Goal: Task Accomplishment & Management: Contribute content

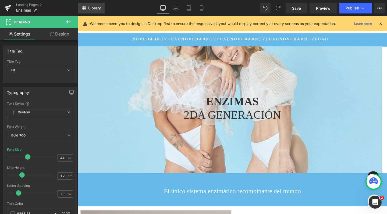
click at [95, 10] on span "Library" at bounding box center [94, 8] width 13 height 5
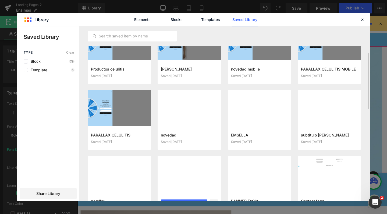
scroll to position [18, 0]
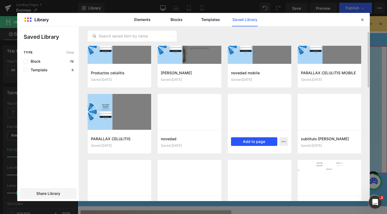
click at [244, 141] on button "Add to page" at bounding box center [254, 141] width 46 height 9
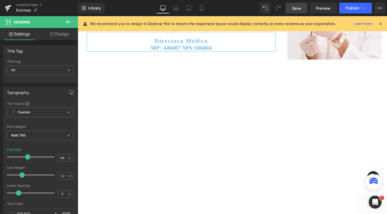
scroll to position [2030, 320]
click at [293, 10] on span "Save" at bounding box center [296, 8] width 9 height 6
click at [33, 3] on link "Landing Pages" at bounding box center [47, 5] width 62 height 4
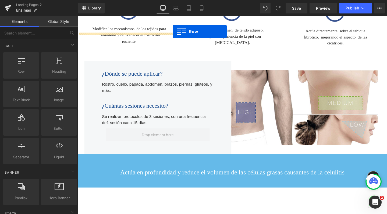
scroll to position [526, 0]
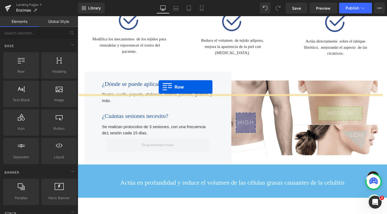
drag, startPoint x: 79, startPoint y: 110, endPoint x: 163, endPoint y: 91, distance: 85.7
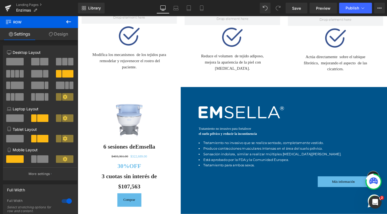
scroll to position [543, 0]
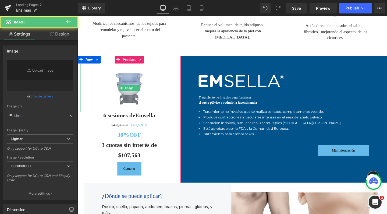
click at [128, 101] on img at bounding box center [131, 91] width 41 height 50
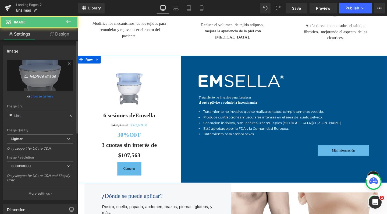
click at [39, 67] on link "Replace Image" at bounding box center [40, 75] width 66 height 31
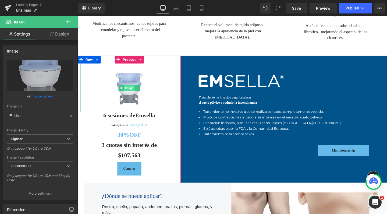
drag, startPoint x: 128, startPoint y: 114, endPoint x: 96, endPoint y: 86, distance: 43.4
click at [128, 95] on span "Image" at bounding box center [131, 91] width 11 height 6
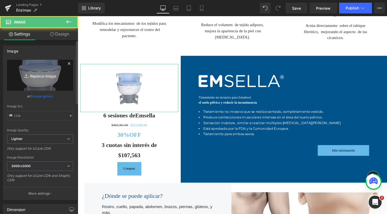
click at [18, 70] on link "Replace Image" at bounding box center [40, 75] width 66 height 31
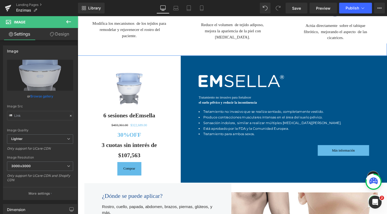
type input "C:\fakepath\enzimas.jpg"
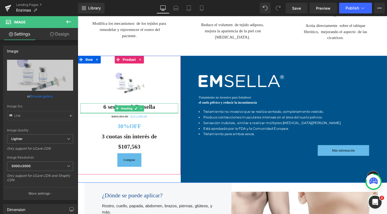
scroll to position [1996, 320]
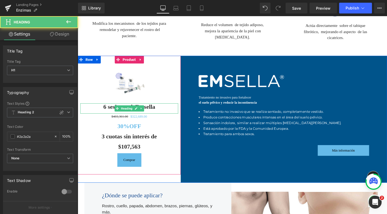
click at [110, 115] on span "6 sesiones de" at bounding box center [121, 111] width 34 height 7
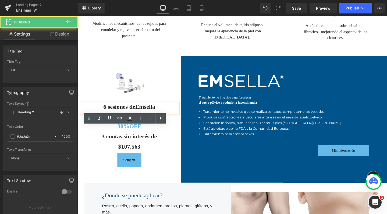
click at [104, 115] on span "6 sesiones de" at bounding box center [121, 111] width 34 height 7
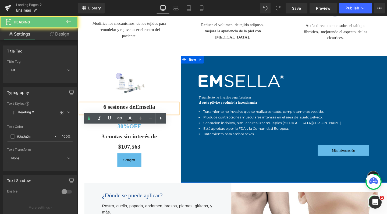
drag, startPoint x: 105, startPoint y: 137, endPoint x: 186, endPoint y: 138, distance: 81.4
click at [186, 138] on div "Image 6 sesiones de Emsella Heading $403,361.00 $322,689.00 (P) Price 30%OFF He…" at bounding box center [240, 124] width 325 height 133
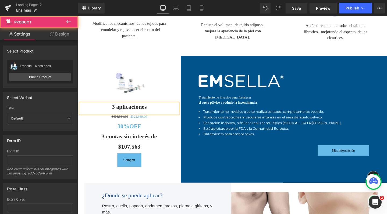
click at [125, 89] on div "Image 3 aplicaciones Heading $403,361.00 $322,689.00 (P) Price 30%OFF Heading 3…" at bounding box center [132, 120] width 108 height 125
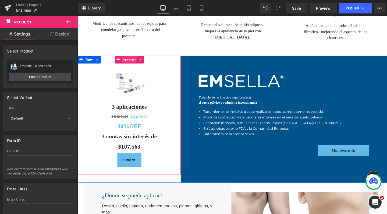
click at [135, 66] on span "Product" at bounding box center [132, 62] width 17 height 8
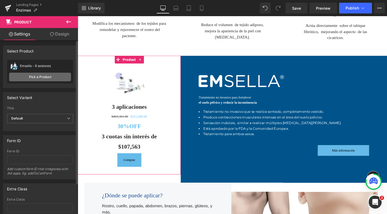
click at [40, 78] on link "Pick a Product" at bounding box center [40, 77] width 62 height 9
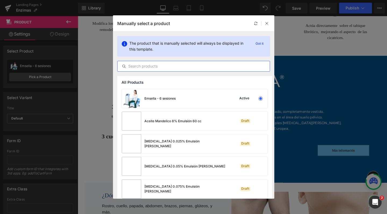
click at [169, 67] on input "text" at bounding box center [193, 66] width 152 height 6
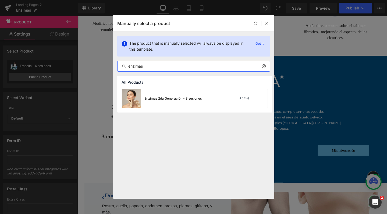
type input "enzimas"
click at [130, 99] on img at bounding box center [131, 98] width 19 height 19
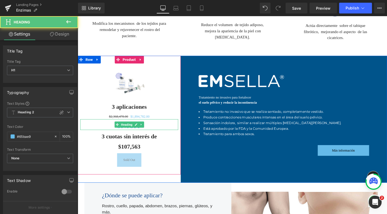
drag, startPoint x: 106, startPoint y: 155, endPoint x: 194, endPoint y: 151, distance: 88.2
click at [106, 136] on h1 "30%OFF" at bounding box center [131, 132] width 103 height 8
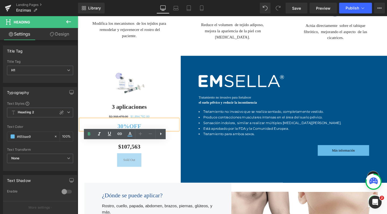
click at [121, 135] on strong "30%OFF" at bounding box center [131, 131] width 25 height 7
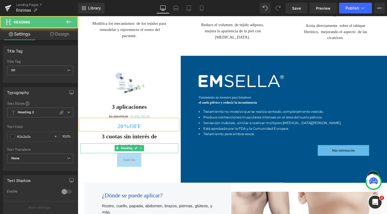
click at [108, 157] on h1 "$107,563" at bounding box center [131, 154] width 103 height 8
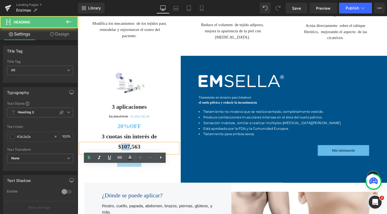
drag, startPoint x: 119, startPoint y: 175, endPoint x: 129, endPoint y: 175, distance: 9.7
click at [129, 157] on h1 "$107,563" at bounding box center [131, 154] width 103 height 8
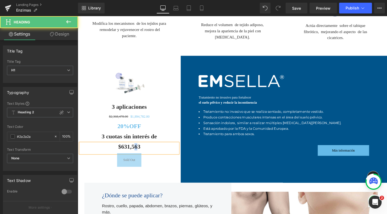
drag, startPoint x: 142, startPoint y: 175, endPoint x: 136, endPoint y: 175, distance: 5.4
click at [136, 157] on h1 "$631,563" at bounding box center [131, 154] width 103 height 8
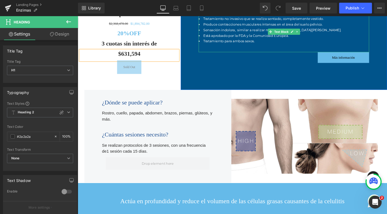
scroll to position [641, 0]
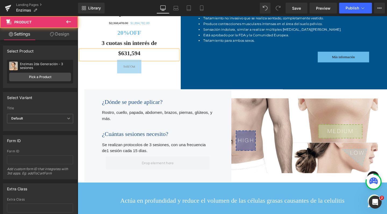
click at [161, 84] on div "Image 3 aplicaciones Heading $2,368,478.00 $1,894,782.00 (P) Price 20%OFF Headi…" at bounding box center [132, 22] width 108 height 125
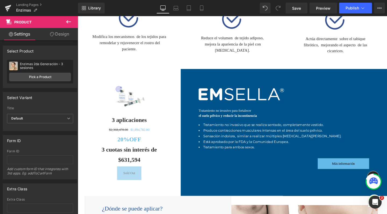
scroll to position [573, 0]
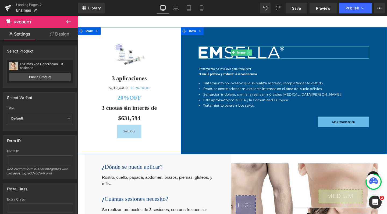
click at [257, 57] on link at bounding box center [258, 54] width 6 height 6
click at [259, 56] on icon at bounding box center [260, 54] width 3 height 3
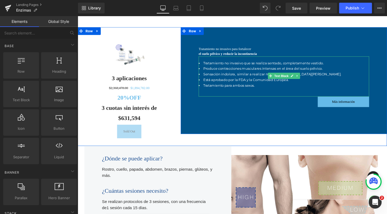
scroll to position [1995, 320]
click at [307, 55] on icon at bounding box center [308, 52] width 3 height 3
click at [310, 54] on icon at bounding box center [311, 52] width 3 height 3
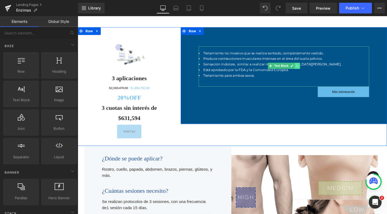
click at [307, 70] on icon at bounding box center [308, 68] width 3 height 3
click at [308, 71] on link at bounding box center [311, 68] width 6 height 6
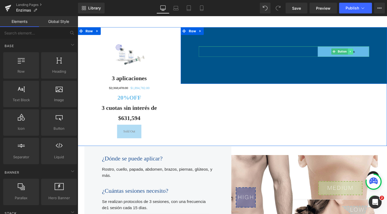
click at [362, 56] on link at bounding box center [365, 53] width 6 height 6
click at [366, 55] on icon at bounding box center [367, 53] width 3 height 3
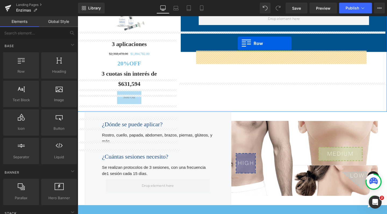
scroll to position [592, 0]
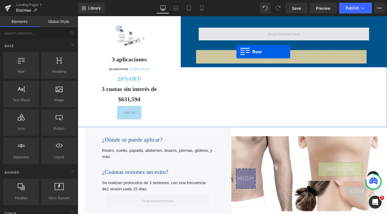
drag, startPoint x: 79, startPoint y: 99, endPoint x: 244, endPoint y: 53, distance: 171.3
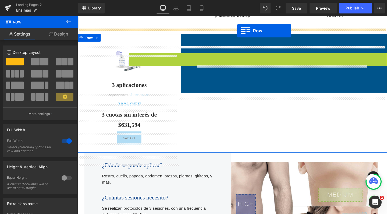
scroll to position [555, 0]
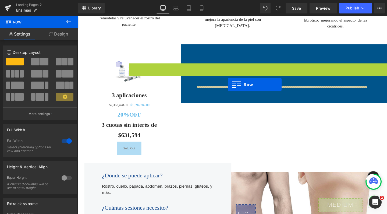
drag, startPoint x: 132, startPoint y: 56, endPoint x: 235, endPoint y: 88, distance: 108.2
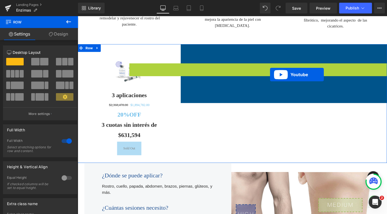
scroll to position [1812, 320]
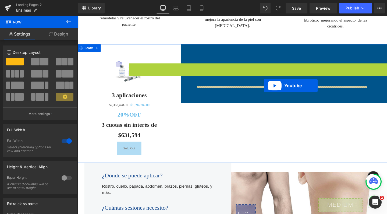
drag, startPoint x: 280, startPoint y: 94, endPoint x: 273, endPoint y: 89, distance: 8.2
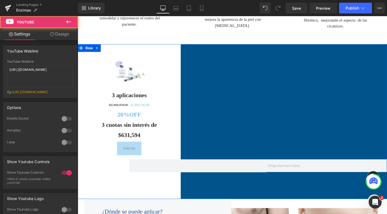
scroll to position [1843, 320]
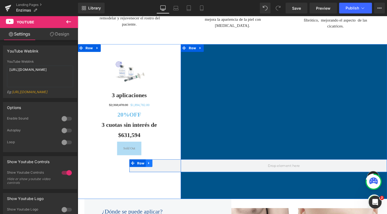
click at [151, 172] on icon at bounding box center [151, 170] width 1 height 2
click at [165, 172] on icon at bounding box center [167, 171] width 4 height 4
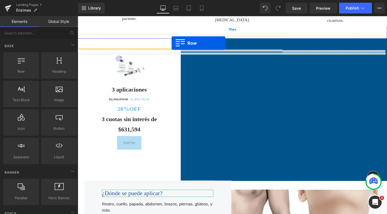
scroll to position [551, 0]
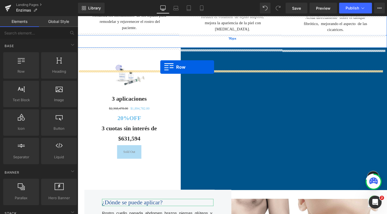
drag, startPoint x: 80, startPoint y: 136, endPoint x: 164, endPoint y: 70, distance: 108.1
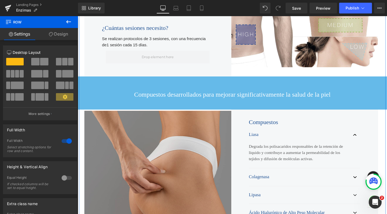
scroll to position [694, 0]
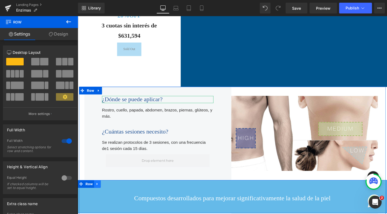
click at [96, 196] on link at bounding box center [98, 192] width 7 height 8
click at [104, 194] on icon at bounding box center [105, 192] width 4 height 4
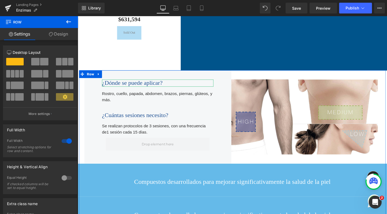
scroll to position [710, 0]
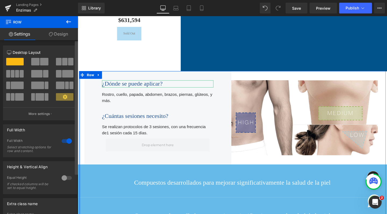
click at [78, 180] on div at bounding box center [76, 128] width 3 height 174
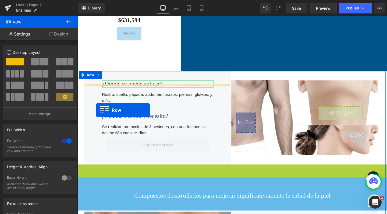
scroll to position [1843, 320]
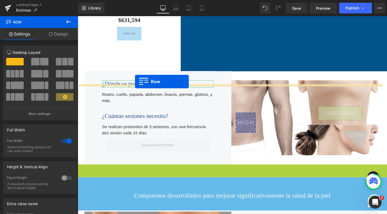
drag, startPoint x: 80, startPoint y: 189, endPoint x: 138, endPoint y: 85, distance: 119.4
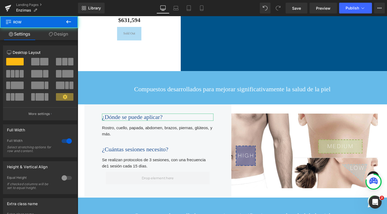
scroll to position [1862, 320]
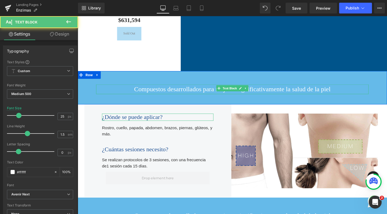
click at [185, 98] on p "Compuestos desarrollados para mejorar significativamente la salud de la piel" at bounding box center [240, 93] width 286 height 10
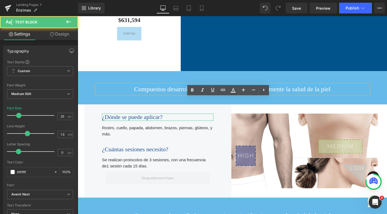
click at [185, 98] on p "Compuestos desarrollados para mejorar significativamente la salud de la piel" at bounding box center [240, 93] width 286 height 10
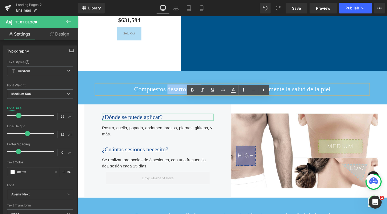
click at [185, 98] on p "Compuestos desarrollados para mejorar significativamente la salud de la piel" at bounding box center [240, 93] width 286 height 10
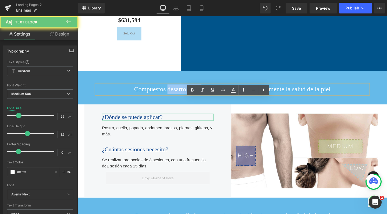
click at [185, 98] on p "Compuestos desarrollados para mejorar significativamente la salud de la piel" at bounding box center [240, 93] width 286 height 10
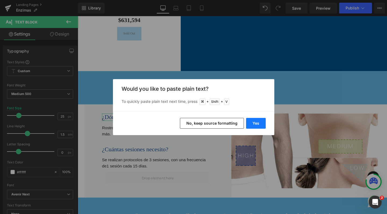
click at [253, 121] on button "Yes" at bounding box center [256, 123] width 20 height 11
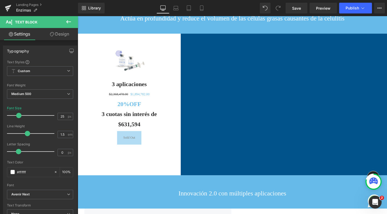
scroll to position [612, 0]
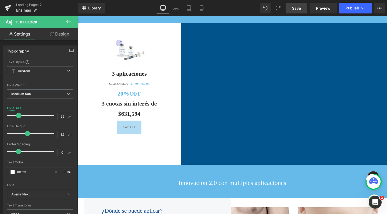
click at [294, 9] on span "Save" at bounding box center [296, 8] width 9 height 6
click at [357, 6] on span "Publish" at bounding box center [351, 8] width 13 height 4
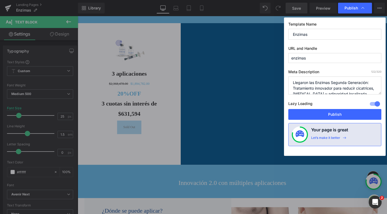
click at [321, 80] on textarea "Llegaron las Enzimas Segunda Generación: Tratamiento innovador para reducir cic…" at bounding box center [334, 85] width 93 height 18
click at [293, 78] on textarea "Llegaron las Enzimas Segunda Generación: Tratamiento innovador para reducir cic…" at bounding box center [334, 85] width 93 height 18
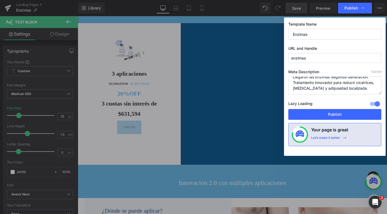
click at [293, 78] on textarea "Llegaron las Enzimas Segunda Generación: Tratamiento innovador para reducir cic…" at bounding box center [334, 85] width 93 height 18
drag, startPoint x: 371, startPoint y: 79, endPoint x: 257, endPoint y: 74, distance: 114.0
click at [257, 74] on div "Publish Template Name Enzimas URL and Handle enzimas Meta Description 122 /320 …" at bounding box center [193, 107] width 387 height 214
paste textarea "Descubrí el poder de las enzimas en Ro Medical: rejuvenecimiento, redefinición …"
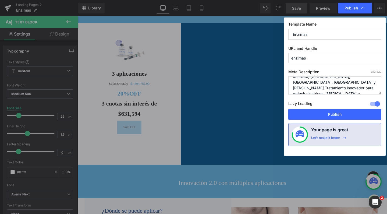
scroll to position [28, 0]
drag, startPoint x: 302, startPoint y: 82, endPoint x: 377, endPoint y: 88, distance: 75.4
click at [377, 88] on textarea "Llegaron las Enzimas Segunda Generación: Tratamiento innovador para reducir cic…" at bounding box center [334, 85] width 93 height 18
click at [308, 88] on textarea "Llegaron las Enzimas Segunda Generación: Tratamiento innovador para reducir cic…" at bounding box center [334, 85] width 93 height 18
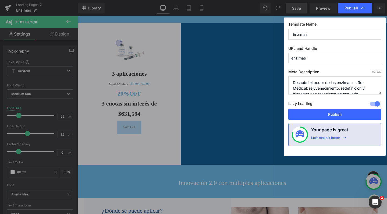
paste textarea "Tratamiento innovador para reducir cicatrices, celulitis y adiposidad localizad…"
click at [351, 82] on textarea "Llegaron las Enzimas Segunda Generación: Tratamiento innovador para reducir cic…" at bounding box center [334, 85] width 93 height 18
click at [333, 88] on textarea "Llegaron las Enzimas Segunda Generación: Tratamiento innovador para reducir cic…" at bounding box center [334, 85] width 93 height 18
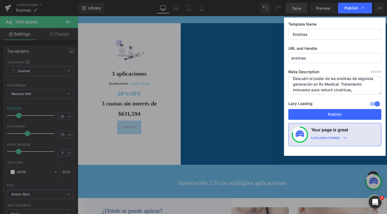
scroll to position [0, 0]
drag, startPoint x: 352, startPoint y: 82, endPoint x: 314, endPoint y: 87, distance: 38.4
click at [314, 87] on textarea "Llegaron las Enzimas Segunda Generación: Tratamiento innovador para reducir cic…" at bounding box center [334, 85] width 93 height 18
click at [333, 83] on textarea "Llegaron las Enzimas Segunda Generación: Tratamiento innovador para reducir cic…" at bounding box center [334, 85] width 93 height 18
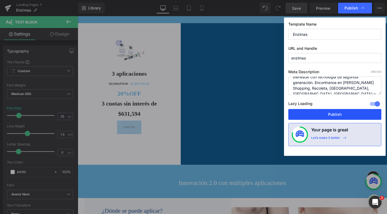
type textarea "Descubrí el poder de las enzimas en Ro Medical: Tratamiento innovador para redu…"
click at [341, 113] on button "Publish" at bounding box center [334, 114] width 93 height 11
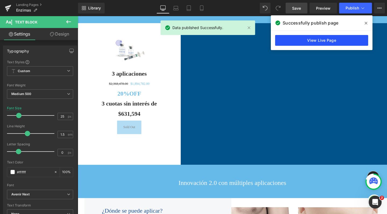
click at [328, 39] on link "View Live Page" at bounding box center [321, 40] width 93 height 11
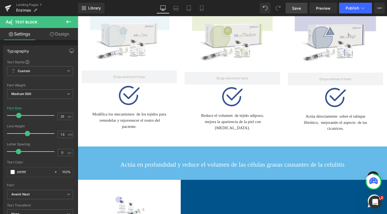
scroll to position [455, 0]
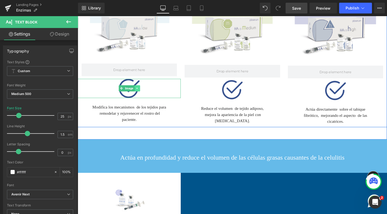
click at [139, 93] on icon at bounding box center [140, 91] width 3 height 3
click at [141, 93] on icon at bounding box center [142, 92] width 3 height 3
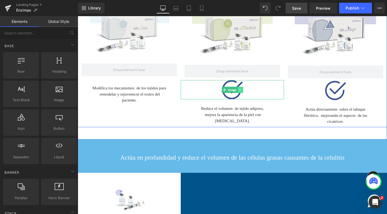
click at [247, 95] on icon at bounding box center [248, 93] width 3 height 3
click at [250, 95] on icon at bounding box center [251, 93] width 3 height 3
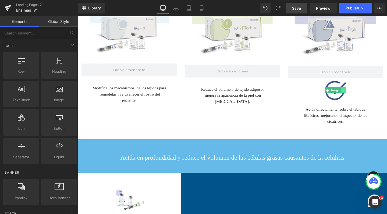
click at [355, 96] on icon at bounding box center [356, 93] width 3 height 3
click at [358, 95] on icon at bounding box center [359, 93] width 3 height 3
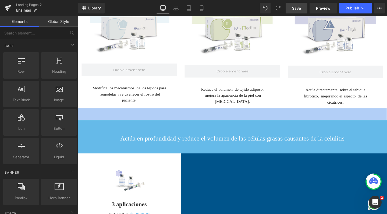
scroll to position [1842, 320]
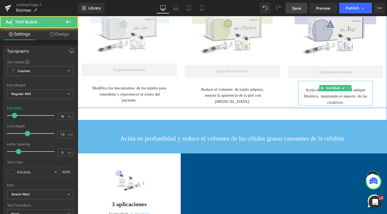
click at [330, 110] on div "Actúa directamente sobre el tabique fibrótico, mejorando el aspecto de las cica…" at bounding box center [348, 97] width 78 height 26
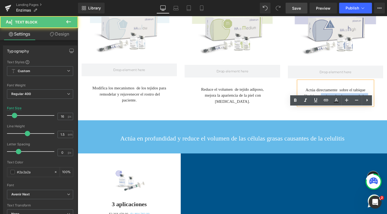
drag, startPoint x: 378, startPoint y: 125, endPoint x: 308, endPoint y: 125, distance: 70.1
click at [309, 110] on div "Actúa directamente sobre el tabique fibrótico, mejorando el aspecto de las cica…" at bounding box center [348, 97] width 78 height 26
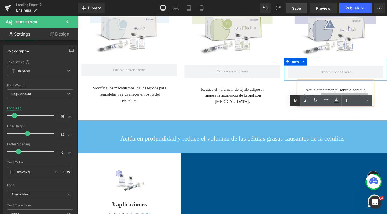
click at [295, 102] on icon at bounding box center [295, 100] width 6 height 6
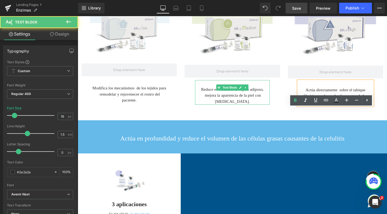
click at [252, 109] on div "Reduce el volumen de tejido adiposo, mejora la apariencia de la piel con celuli…" at bounding box center [240, 96] width 78 height 26
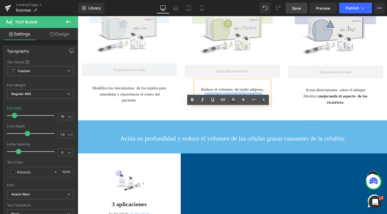
drag, startPoint x: 266, startPoint y: 124, endPoint x: 262, endPoint y: 120, distance: 6.3
click at [262, 109] on div "Reduce el volumen de tejido adiposo, mejora la apariencia de la piel con celuli…" at bounding box center [240, 96] width 78 height 26
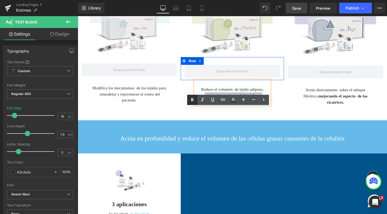
click at [192, 100] on icon at bounding box center [192, 99] width 2 height 3
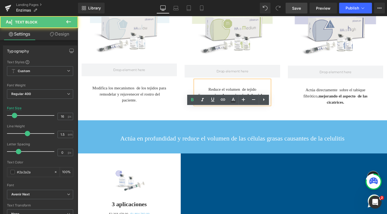
click at [263, 108] on strong "mejora la apariencia de la piel con celulitis." at bounding box center [247, 102] width 63 height 11
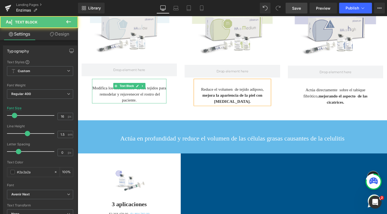
click at [153, 108] on div "Modifica los mecanismos de los tejidos para remodelar y rejuvenecer el rostro d…" at bounding box center [132, 95] width 78 height 26
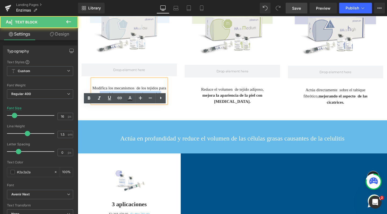
drag, startPoint x: 91, startPoint y: 122, endPoint x: 183, endPoint y: 123, distance: 92.1
click at [183, 107] on div "Row Image Row Modifica los mecanismos de los tejidos para remodelar y rejuvenec…" at bounding box center [132, 27] width 108 height 160
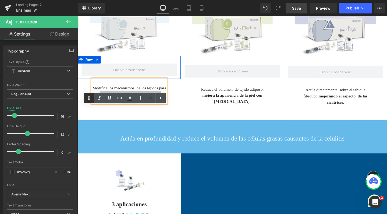
click at [88, 98] on icon at bounding box center [89, 98] width 6 height 6
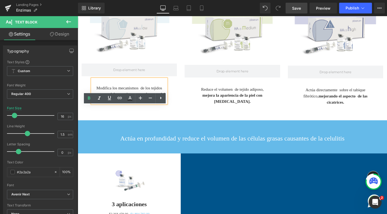
click at [151, 108] on div "Modifica los mecanismos de los tejidos para remodelar y rejuvenecer el rostro d…" at bounding box center [132, 95] width 78 height 26
drag, startPoint x: 154, startPoint y: 122, endPoint x: 135, endPoint y: 127, distance: 19.2
click at [135, 107] on strong "remodelar y rejuvenecer el rostro del paciente." at bounding box center [136, 101] width 68 height 11
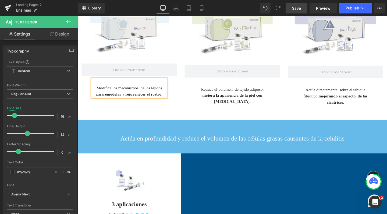
scroll to position [1842, 320]
click at [203, 9] on icon at bounding box center [201, 7] width 5 height 5
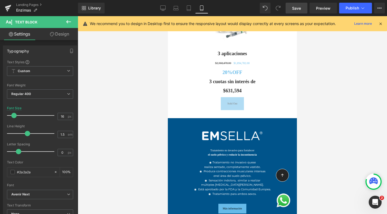
scroll to position [1071, 0]
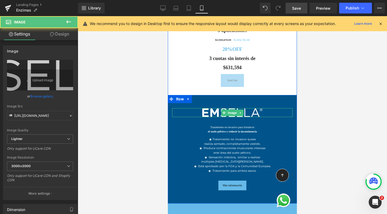
click at [184, 116] on div at bounding box center [232, 112] width 120 height 9
click at [186, 101] on icon at bounding box center [188, 99] width 4 height 4
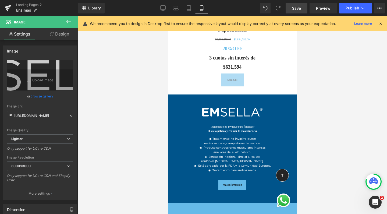
scroll to position [1072, 0]
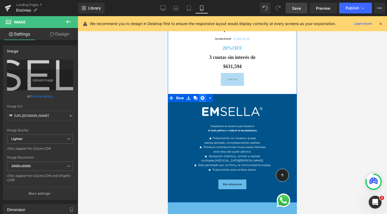
click at [201, 100] on icon at bounding box center [202, 98] width 4 height 4
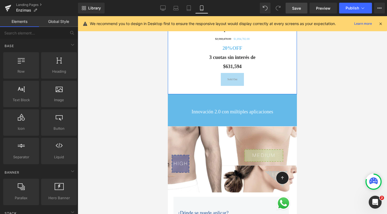
scroll to position [2864, 124]
click at [161, 12] on link "Desktop" at bounding box center [162, 8] width 13 height 11
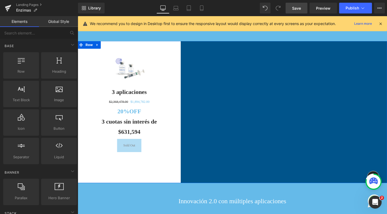
scroll to position [572, 0]
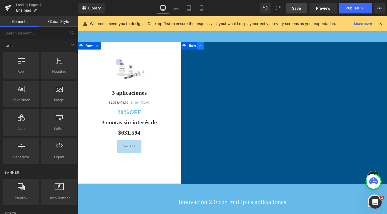
click at [206, 48] on icon at bounding box center [206, 47] width 1 height 2
click at [193, 51] on span "Row" at bounding box center [198, 47] width 10 height 8
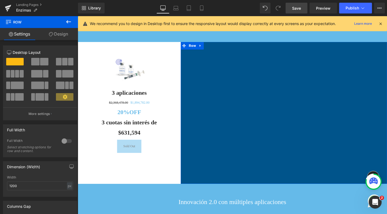
click at [59, 31] on link "Design" at bounding box center [58, 34] width 39 height 12
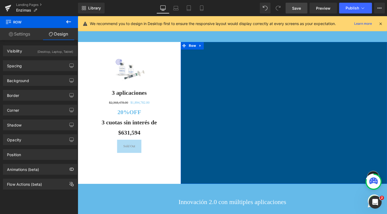
click at [51, 49] on div "(Desktop, Laptop, Tablet)" at bounding box center [55, 50] width 36 height 9
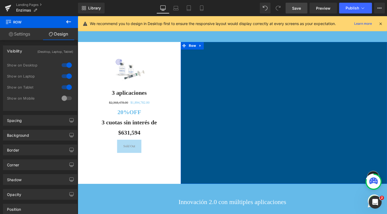
click at [65, 100] on div at bounding box center [66, 98] width 13 height 9
click at [202, 7] on icon at bounding box center [201, 7] width 5 height 5
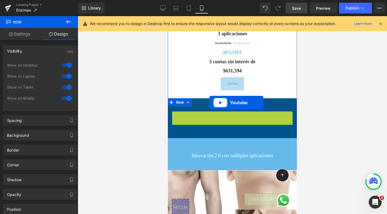
scroll to position [2903, 124]
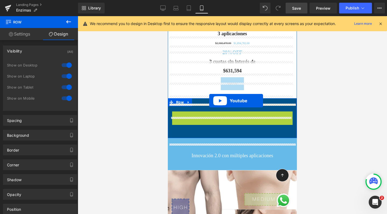
drag, startPoint x: 218, startPoint y: 122, endPoint x: 209, endPoint y: 101, distance: 23.1
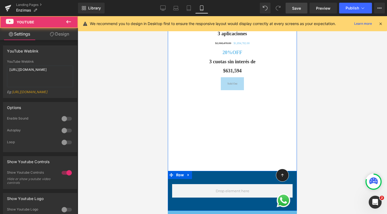
scroll to position [2976, 124]
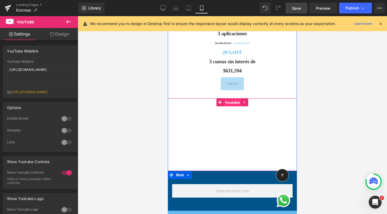
click at [227, 106] on span "Youtube" at bounding box center [232, 102] width 18 height 8
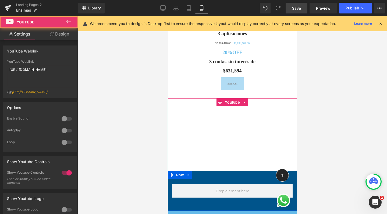
click at [63, 35] on link "Design" at bounding box center [59, 34] width 39 height 12
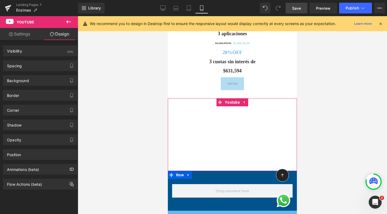
click at [46, 57] on div "Spacing Margin Padding" at bounding box center [40, 63] width 80 height 15
click at [44, 52] on div "Visibility (All)" at bounding box center [40, 51] width 74 height 10
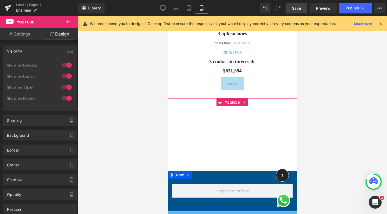
click at [68, 99] on div at bounding box center [66, 98] width 13 height 9
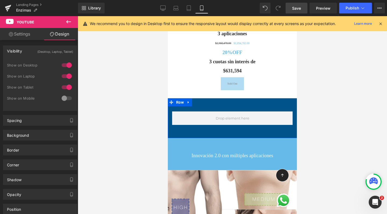
scroll to position [2903, 124]
click at [68, 99] on div at bounding box center [66, 98] width 13 height 9
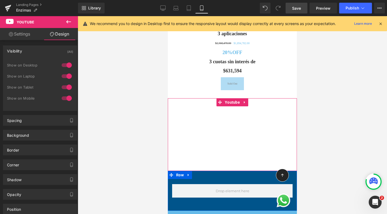
scroll to position [2976, 124]
click at [65, 86] on div at bounding box center [66, 87] width 13 height 9
click at [66, 74] on div at bounding box center [66, 76] width 13 height 9
click at [66, 66] on div at bounding box center [66, 65] width 13 height 9
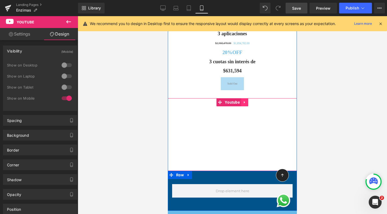
click at [243, 104] on link at bounding box center [244, 102] width 7 height 8
click at [239, 104] on icon at bounding box center [241, 102] width 4 height 4
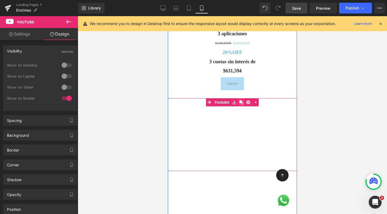
scroll to position [0, 0]
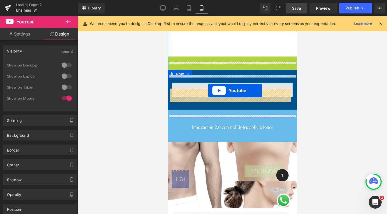
drag, startPoint x: 218, startPoint y: 66, endPoint x: 208, endPoint y: 90, distance: 26.0
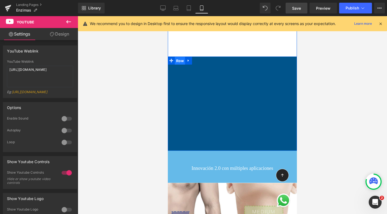
click at [177, 65] on span "Row" at bounding box center [180, 61] width 10 height 8
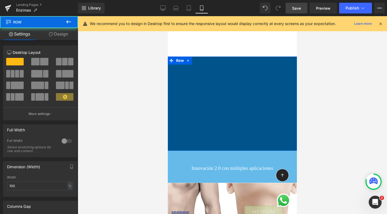
click at [61, 35] on link "Design" at bounding box center [58, 34] width 39 height 12
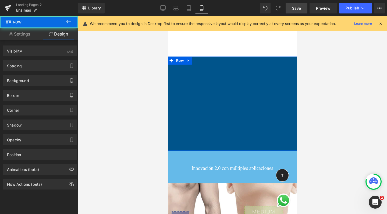
drag, startPoint x: 58, startPoint y: 51, endPoint x: 69, endPoint y: 105, distance: 55.4
click at [58, 51] on div "Visibility (All)" at bounding box center [40, 51] width 74 height 10
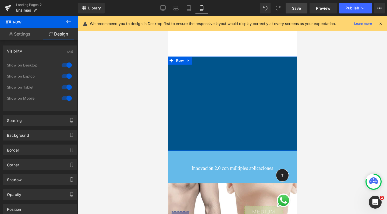
click at [66, 98] on div at bounding box center [66, 98] width 13 height 9
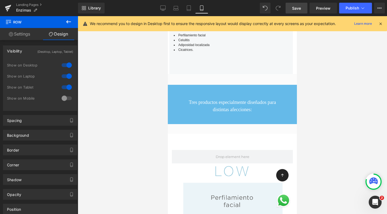
scroll to position [335, 0]
click at [301, 11] on link "Save" at bounding box center [296, 8] width 22 height 11
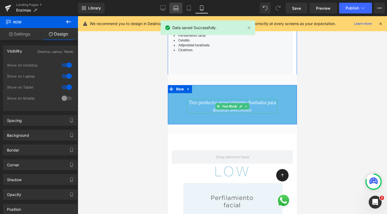
scroll to position [263, 0]
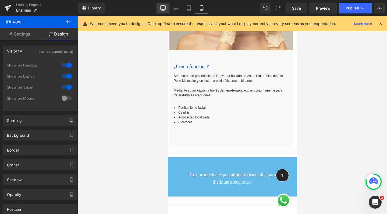
click at [163, 9] on icon at bounding box center [162, 8] width 5 height 4
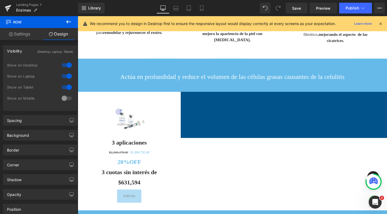
scroll to position [518, 0]
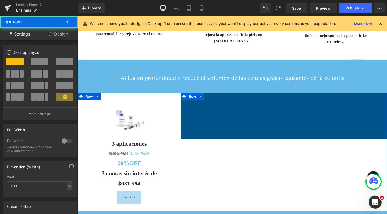
click at [274, 145] on div "Youtube Row" at bounding box center [294, 120] width 217 height 49
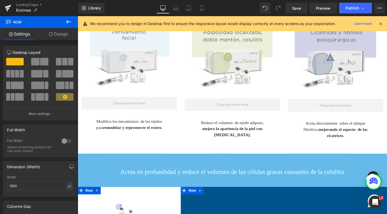
scroll to position [384, 0]
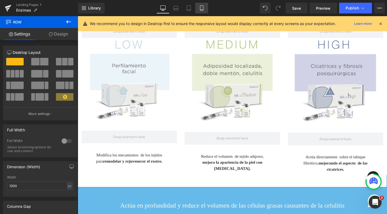
click at [197, 8] on link "Mobile" at bounding box center [201, 8] width 13 height 11
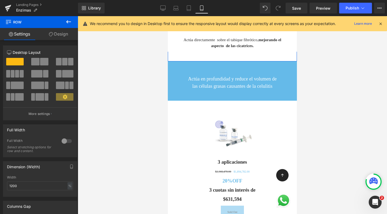
scroll to position [1095, 0]
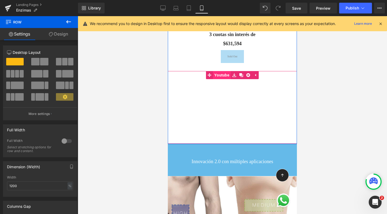
click at [215, 79] on link "Youtube" at bounding box center [218, 75] width 25 height 8
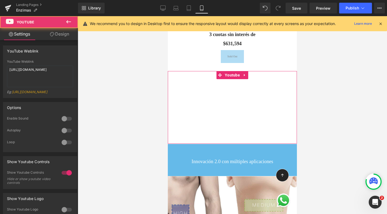
click at [67, 32] on link "Design" at bounding box center [59, 34] width 39 height 12
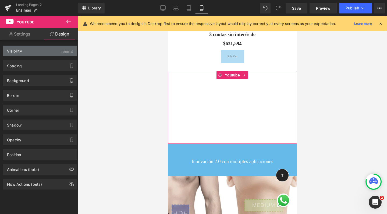
click at [26, 48] on div "Visibility (Mobile)" at bounding box center [40, 51] width 74 height 10
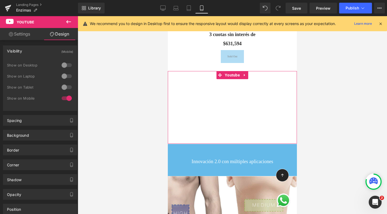
click at [67, 62] on div at bounding box center [66, 65] width 13 height 9
click at [67, 77] on div at bounding box center [66, 76] width 13 height 9
click at [67, 86] on div at bounding box center [66, 87] width 13 height 9
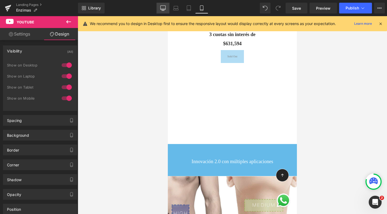
click at [163, 8] on icon at bounding box center [162, 7] width 5 height 5
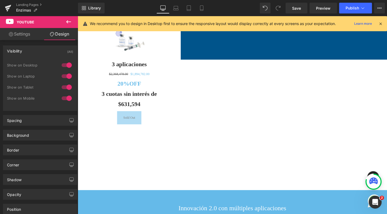
scroll to position [601, 0]
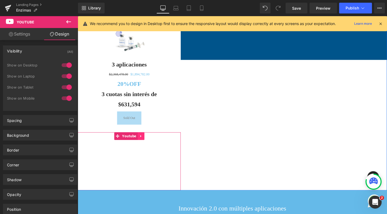
click at [143, 143] on icon at bounding box center [143, 142] width 1 height 2
click at [139, 144] on icon at bounding box center [141, 142] width 4 height 4
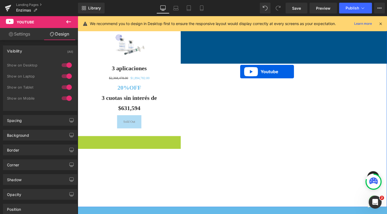
scroll to position [1925, 320]
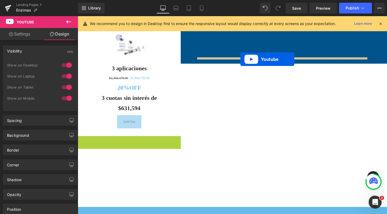
drag, startPoint x: 106, startPoint y: 168, endPoint x: 248, endPoint y: 59, distance: 179.0
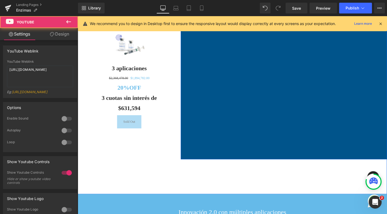
scroll to position [1911, 320]
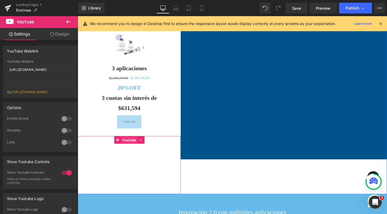
click at [127, 150] on span "Youtube" at bounding box center [132, 146] width 18 height 8
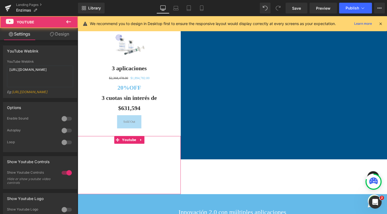
click at [62, 34] on link "Design" at bounding box center [59, 34] width 39 height 12
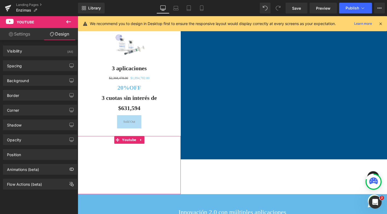
drag, startPoint x: 40, startPoint y: 53, endPoint x: 62, endPoint y: 66, distance: 26.3
click at [40, 53] on div "Visibility (All)" at bounding box center [40, 51] width 74 height 10
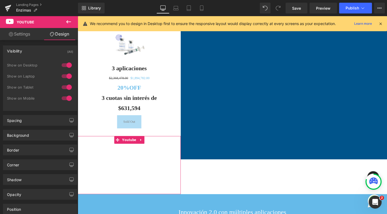
click at [66, 85] on div at bounding box center [66, 87] width 13 height 9
click at [66, 74] on div at bounding box center [66, 76] width 13 height 9
click at [67, 66] on div at bounding box center [66, 65] width 13 height 9
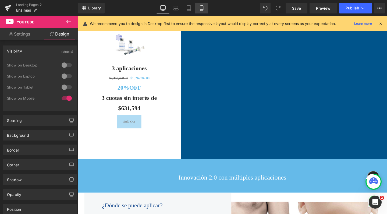
click at [201, 7] on icon at bounding box center [201, 7] width 5 height 5
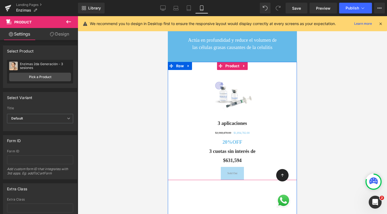
scroll to position [3, 3]
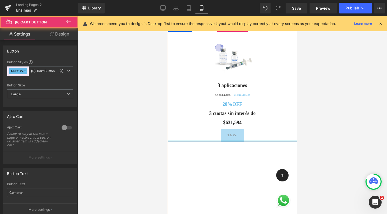
click at [195, 142] on div "Sold Out" at bounding box center [232, 135] width 124 height 13
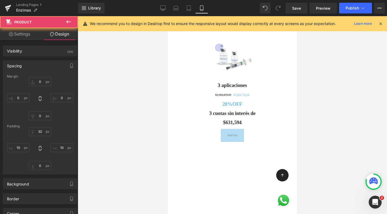
drag, startPoint x: 25, startPoint y: 121, endPoint x: 63, endPoint y: 22, distance: 106.5
click at [68, 26] on button at bounding box center [68, 22] width 19 height 12
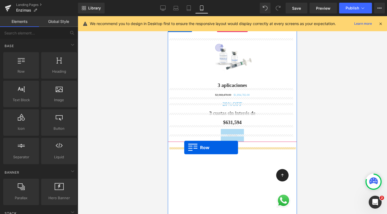
drag, startPoint x: 186, startPoint y: 80, endPoint x: 184, endPoint y: 147, distance: 67.5
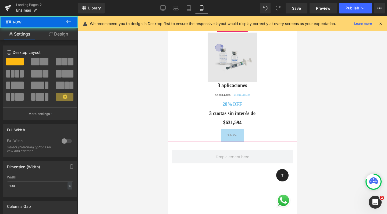
scroll to position [2952, 124]
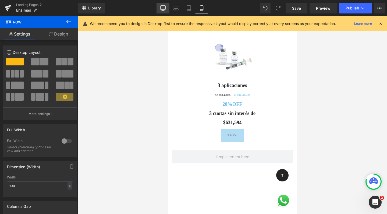
click at [160, 9] on icon at bounding box center [162, 7] width 5 height 5
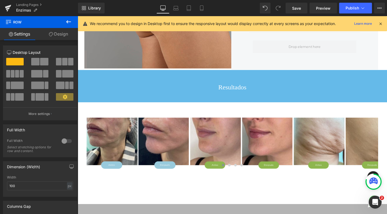
scroll to position [613, 0]
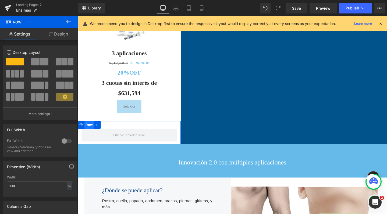
click at [86, 134] on span "Row" at bounding box center [90, 130] width 10 height 8
click at [62, 36] on link "Design" at bounding box center [58, 34] width 39 height 12
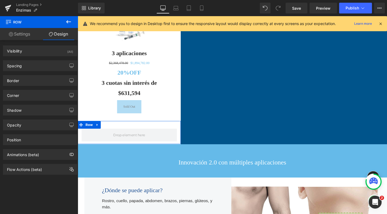
drag, startPoint x: 56, startPoint y: 55, endPoint x: 68, endPoint y: 71, distance: 20.4
click at [56, 55] on div "Visibility (All)" at bounding box center [40, 51] width 74 height 10
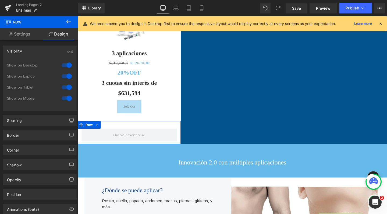
click at [65, 97] on div at bounding box center [66, 98] width 13 height 9
click at [65, 88] on div at bounding box center [66, 87] width 13 height 9
click at [64, 77] on div at bounding box center [66, 76] width 13 height 9
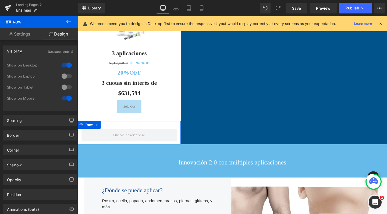
click at [66, 65] on div at bounding box center [66, 65] width 13 height 9
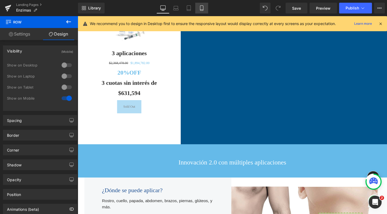
click at [200, 6] on icon at bounding box center [201, 7] width 5 height 5
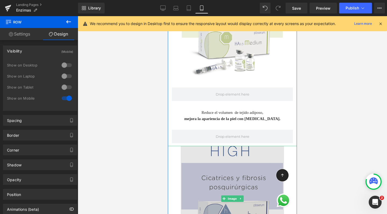
scroll to position [695, 0]
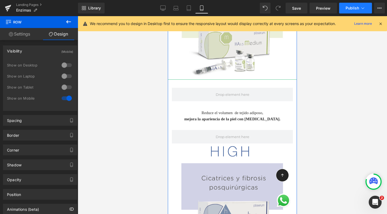
click at [351, 9] on span "Publish" at bounding box center [351, 8] width 13 height 4
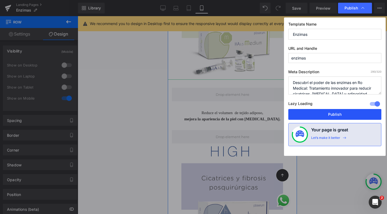
click at [326, 113] on button "Publish" at bounding box center [334, 114] width 93 height 11
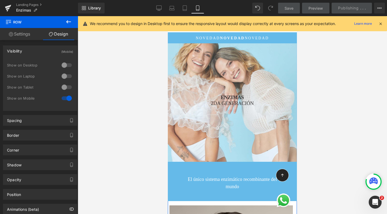
scroll to position [0, 0]
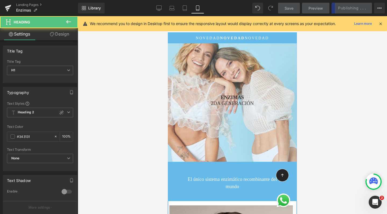
click at [230, 97] on strong "ENZIMAS" at bounding box center [232, 97] width 23 height 5
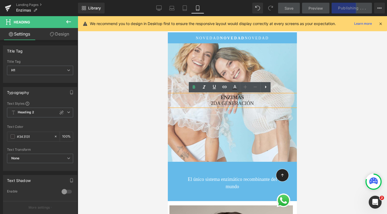
click at [221, 97] on strong "ENZIMAS" at bounding box center [232, 97] width 23 height 5
drag, startPoint x: 218, startPoint y: 97, endPoint x: 259, endPoint y: 102, distance: 41.6
click at [259, 102] on div "ENZIMAS 2DA GENERACIÓN" at bounding box center [232, 100] width 129 height 12
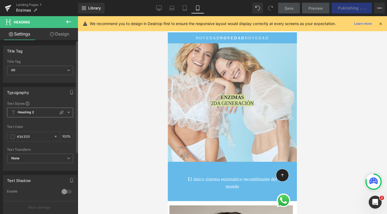
click at [50, 112] on span "Heading 2" at bounding box center [40, 112] width 66 height 10
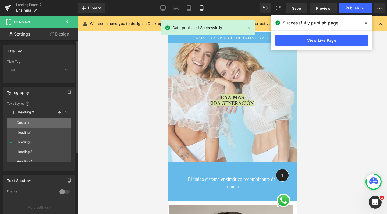
click at [33, 122] on li "Custom" at bounding box center [40, 123] width 66 height 10
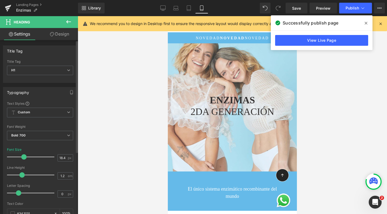
drag, startPoint x: 17, startPoint y: 156, endPoint x: 25, endPoint y: 157, distance: 7.8
click at [25, 157] on span at bounding box center [23, 156] width 5 height 5
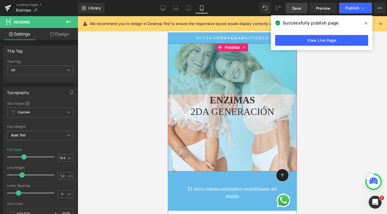
click at [297, 10] on span "Save" at bounding box center [296, 8] width 9 height 6
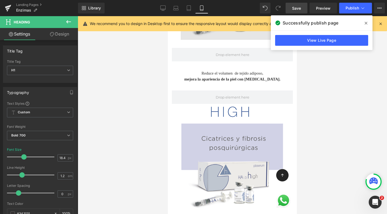
scroll to position [745, 0]
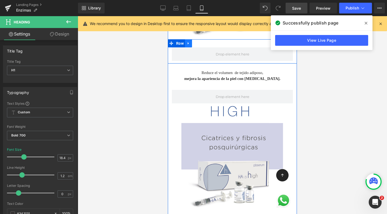
click at [185, 41] on link at bounding box center [188, 43] width 7 height 8
click at [200, 43] on icon at bounding box center [202, 43] width 4 height 4
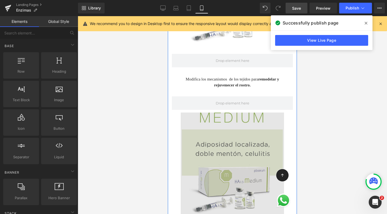
scroll to position [542, 0]
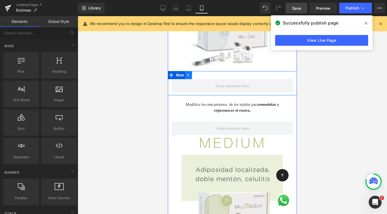
click at [187, 76] on icon at bounding box center [188, 75] width 4 height 4
click at [201, 75] on icon at bounding box center [202, 75] width 4 height 4
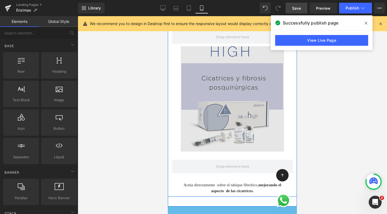
scroll to position [750, 0]
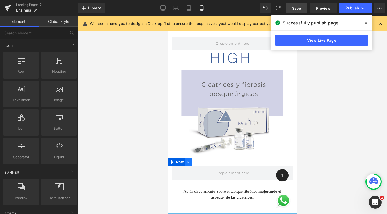
click at [187, 161] on icon at bounding box center [188, 162] width 4 height 4
click at [199, 161] on link at bounding box center [202, 162] width 7 height 8
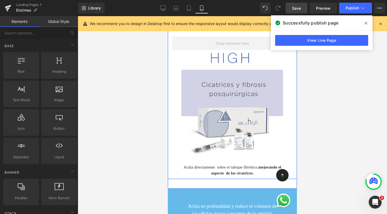
scroll to position [2889, 124]
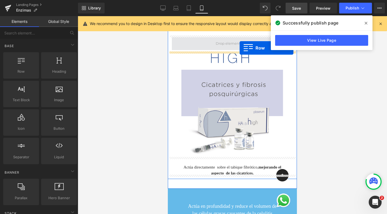
drag, startPoint x: 177, startPoint y: 83, endPoint x: 239, endPoint y: 48, distance: 71.7
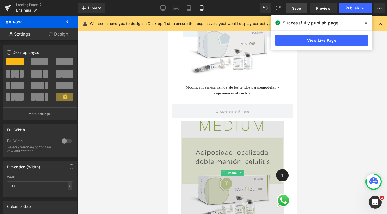
scroll to position [536, 0]
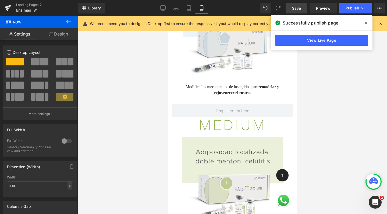
click at [66, 19] on icon at bounding box center [68, 22] width 6 height 6
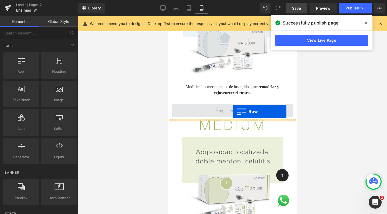
drag, startPoint x: 185, startPoint y: 80, endPoint x: 232, endPoint y: 111, distance: 56.6
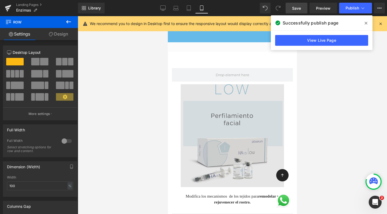
scroll to position [426, 0]
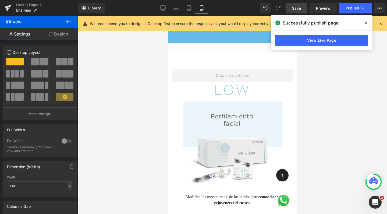
click at [67, 23] on icon at bounding box center [68, 21] width 5 height 3
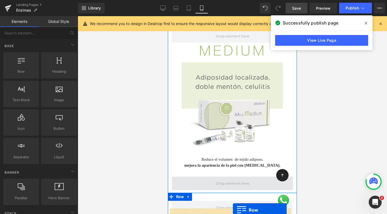
scroll to position [648, 0]
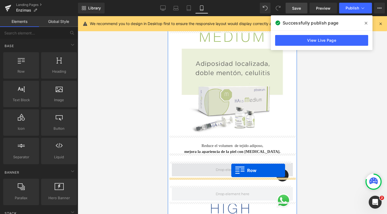
drag, startPoint x: 190, startPoint y: 79, endPoint x: 231, endPoint y: 170, distance: 100.3
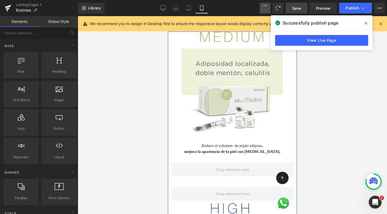
scroll to position [2938, 124]
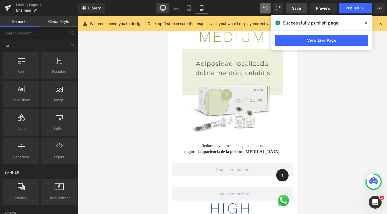
click at [162, 6] on icon at bounding box center [162, 7] width 5 height 5
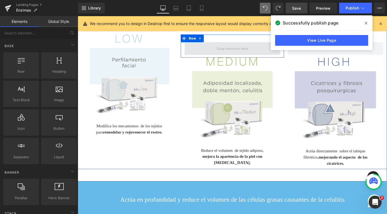
scroll to position [390, 0]
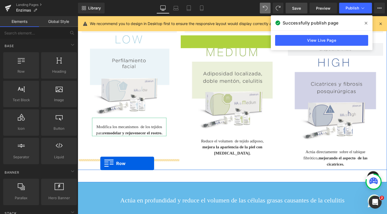
drag, startPoint x: 186, startPoint y: 67, endPoint x: 101, endPoint y: 171, distance: 133.4
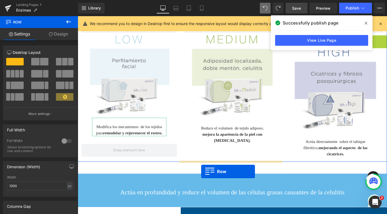
scroll to position [1865, 320]
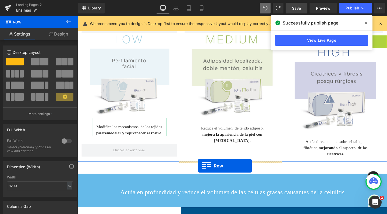
drag, startPoint x: 295, startPoint y: 69, endPoint x: 204, endPoint y: 173, distance: 138.4
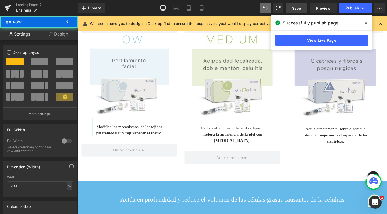
scroll to position [1867, 320]
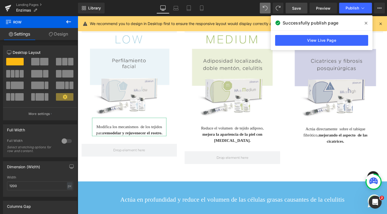
click at [70, 18] on button at bounding box center [68, 22] width 19 height 12
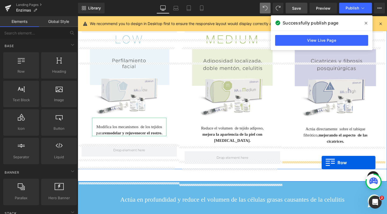
drag, startPoint x: 96, startPoint y: 80, endPoint x: 334, endPoint y: 170, distance: 254.3
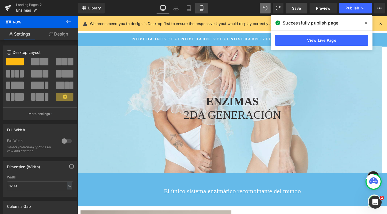
scroll to position [0, 0]
click at [200, 8] on icon at bounding box center [201, 8] width 3 height 5
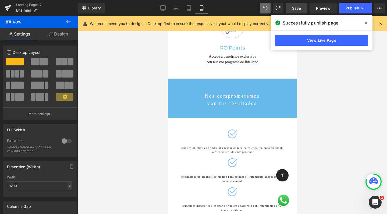
scroll to position [2360, 0]
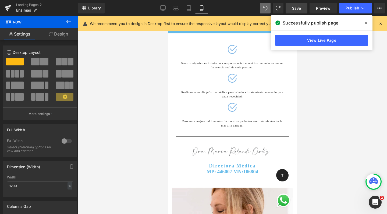
click at [294, 10] on span "Save" at bounding box center [296, 8] width 9 height 6
click at [318, 40] on link "View Live Page" at bounding box center [321, 40] width 93 height 11
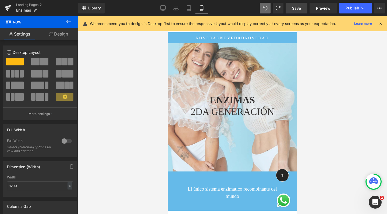
scroll to position [0, 0]
click at [356, 4] on button "Publish" at bounding box center [355, 8] width 33 height 11
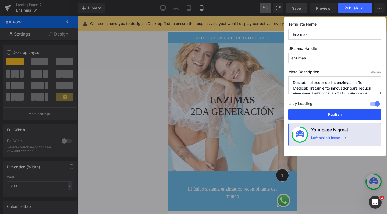
click at [324, 111] on button "Publish" at bounding box center [334, 114] width 93 height 11
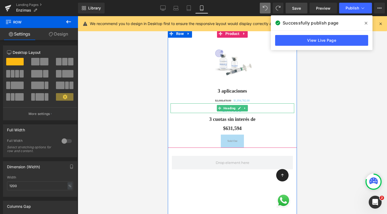
scroll to position [976, 0]
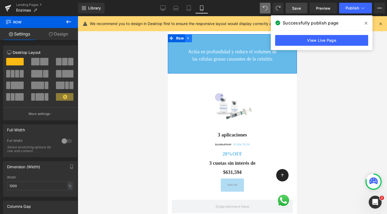
click at [187, 37] on icon at bounding box center [187, 38] width 1 height 2
click at [196, 38] on link at bounding box center [195, 38] width 7 height 8
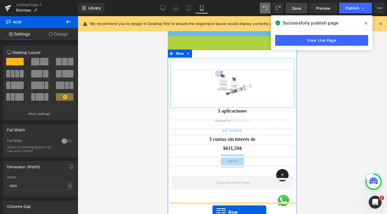
scroll to position [1022, 0]
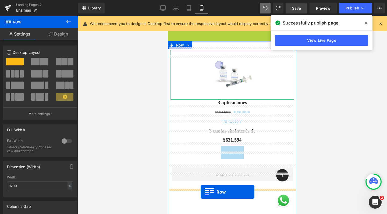
drag, startPoint x: 169, startPoint y: 84, endPoint x: 200, endPoint y: 192, distance: 112.3
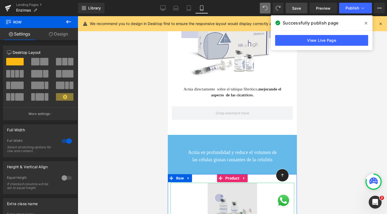
scroll to position [871, 0]
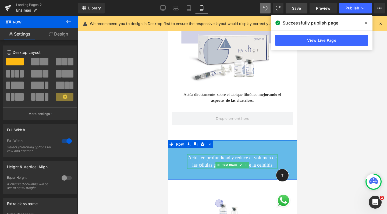
click at [197, 156] on p "Actúa en profundidad y reduce el volumen de las células grasas causantes de la …" at bounding box center [232, 161] width 90 height 15
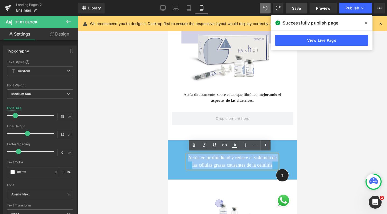
drag, startPoint x: 193, startPoint y: 156, endPoint x: 260, endPoint y: 169, distance: 68.2
click at [260, 168] on p "Actúa en profundidad y reduce el volumen de las células grasas causantes de la …" at bounding box center [232, 161] width 90 height 15
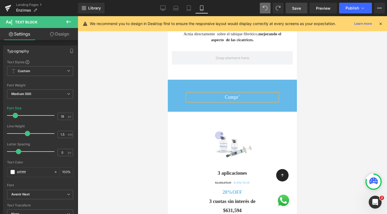
scroll to position [2994, 124]
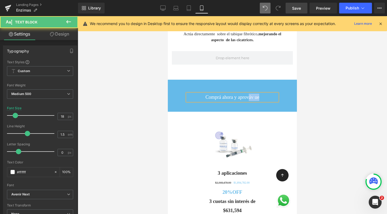
drag, startPoint x: 249, startPoint y: 95, endPoint x: 276, endPoint y: 95, distance: 27.1
click at [276, 95] on div "Comprá ahora y aprováv ue Text Block" at bounding box center [232, 96] width 129 height 7
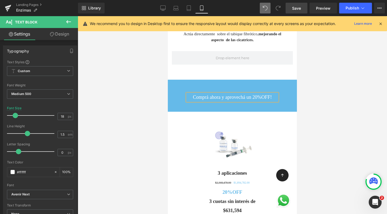
click at [187, 97] on p "Comprá ahora y aprovechá un 20%OFF!" at bounding box center [232, 96] width 90 height 7
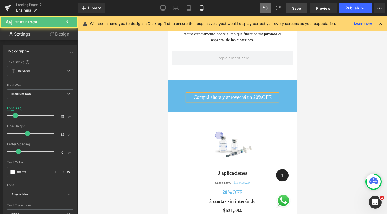
scroll to position [3001, 124]
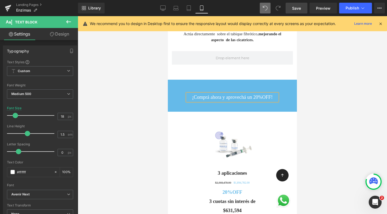
click at [229, 96] on p "¡Comprá ahora y aprovechá un 20%OFF!" at bounding box center [232, 96] width 90 height 7
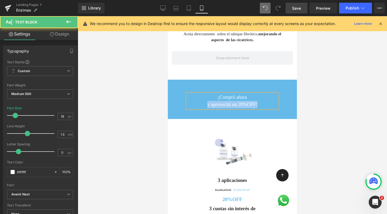
drag, startPoint x: 268, startPoint y: 104, endPoint x: 187, endPoint y: 102, distance: 80.6
click at [187, 102] on p "y aprovechá un 20%OFF!" at bounding box center [232, 104] width 90 height 7
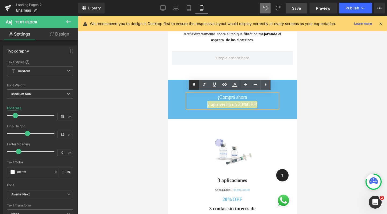
click at [192, 84] on icon at bounding box center [193, 84] width 6 height 6
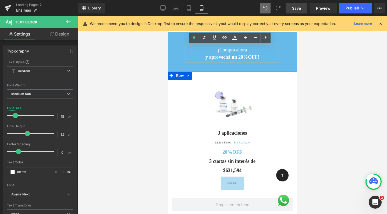
scroll to position [978, 0]
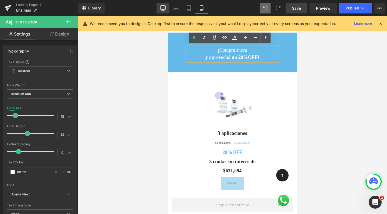
click at [164, 8] on icon at bounding box center [162, 7] width 5 height 5
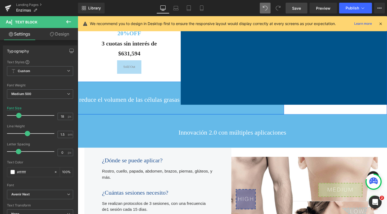
scroll to position [670, 0]
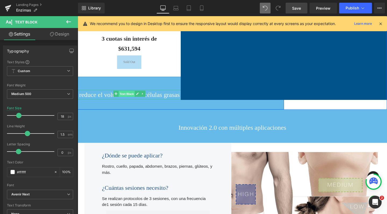
click at [133, 101] on span "Text Block" at bounding box center [129, 98] width 17 height 6
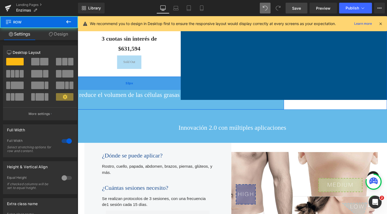
click at [81, 93] on div "52px" at bounding box center [131, 87] width 325 height 14
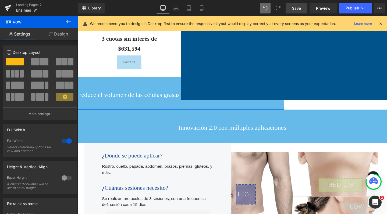
click at [62, 39] on link "Design" at bounding box center [58, 34] width 39 height 12
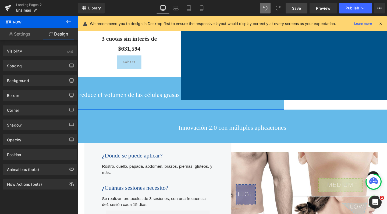
drag, startPoint x: 41, startPoint y: 53, endPoint x: 58, endPoint y: 70, distance: 24.5
click at [41, 53] on div "Visibility (All)" at bounding box center [40, 51] width 74 height 10
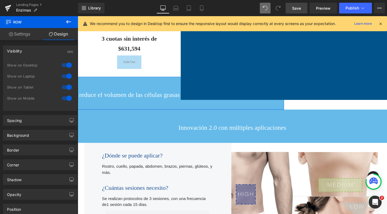
click at [66, 87] on div at bounding box center [66, 87] width 13 height 9
click at [65, 75] on div at bounding box center [66, 76] width 13 height 9
click at [66, 66] on div at bounding box center [66, 65] width 13 height 9
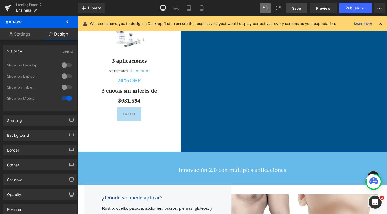
scroll to position [603, 0]
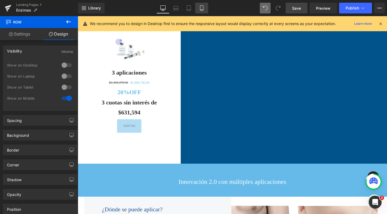
click at [205, 4] on link "Mobile" at bounding box center [201, 8] width 13 height 11
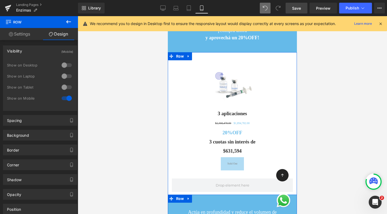
scroll to position [921, 0]
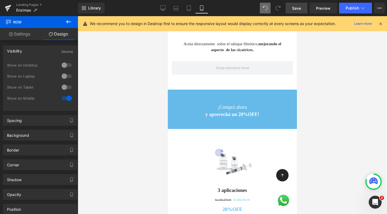
click at [299, 8] on span "Save" at bounding box center [296, 8] width 9 height 6
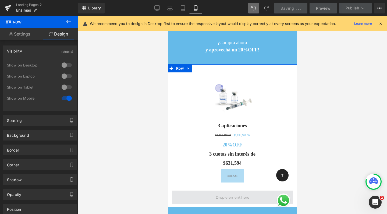
scroll to position [987, 0]
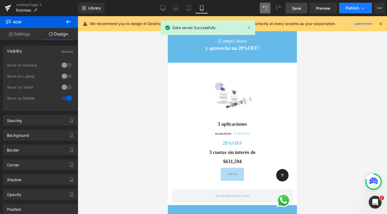
click at [343, 9] on button "Publish" at bounding box center [355, 8] width 33 height 11
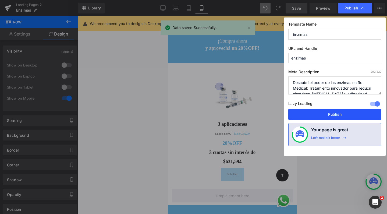
click at [321, 113] on button "Publish" at bounding box center [334, 114] width 93 height 11
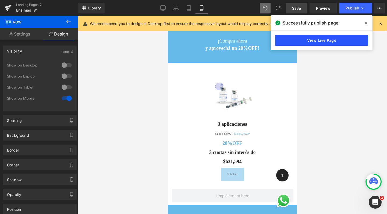
click at [286, 41] on link "View Live Page" at bounding box center [321, 40] width 93 height 11
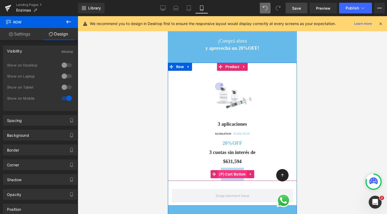
click at [230, 172] on span "(P) Cart Button" at bounding box center [232, 174] width 30 height 8
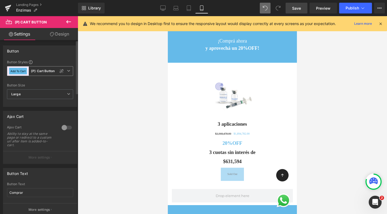
click at [20, 69] on button "Add To Cart" at bounding box center [18, 71] width 18 height 6
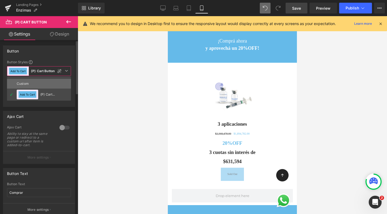
click at [34, 80] on div "Custom" at bounding box center [27, 84] width 21 height 10
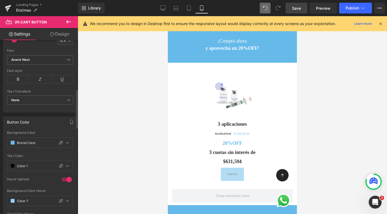
scroll to position [218, 0]
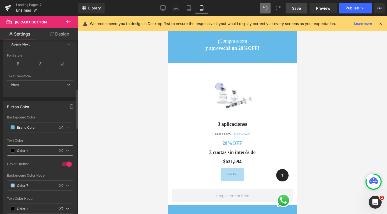
click at [11, 151] on span at bounding box center [12, 150] width 4 height 4
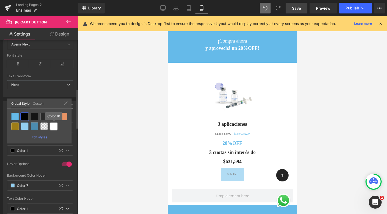
click at [55, 127] on div at bounding box center [54, 126] width 8 height 8
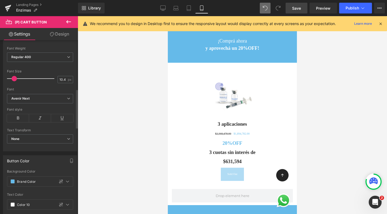
scroll to position [162, 0]
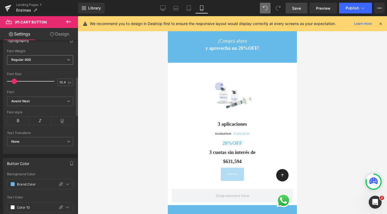
click at [28, 58] on b "Regular 400" at bounding box center [21, 59] width 20 height 4
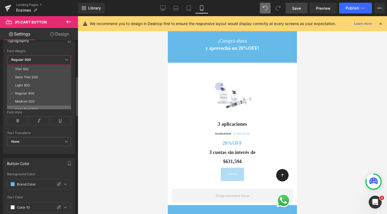
click at [30, 107] on li "Semi Bold 600" at bounding box center [40, 109] width 66 height 8
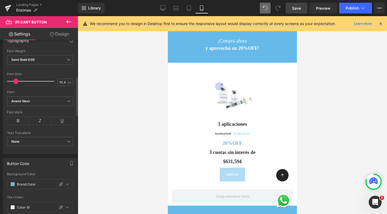
click at [17, 82] on span at bounding box center [15, 80] width 5 height 5
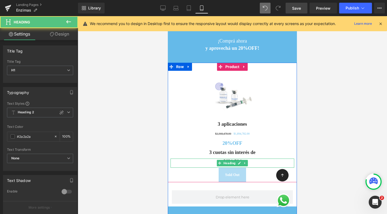
click at [250, 160] on h1 "$631,594" at bounding box center [232, 161] width 124 height 6
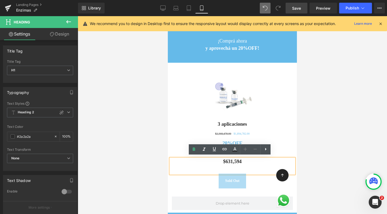
scroll to position [3009, 124]
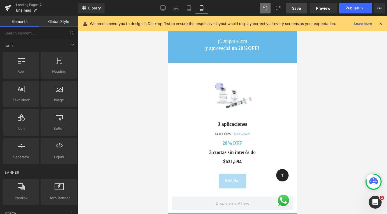
click at [344, 99] on div at bounding box center [232, 114] width 309 height 197
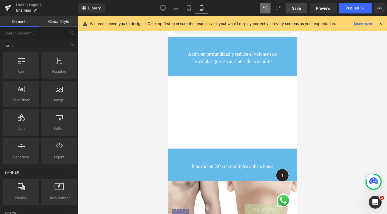
scroll to position [1162, 0]
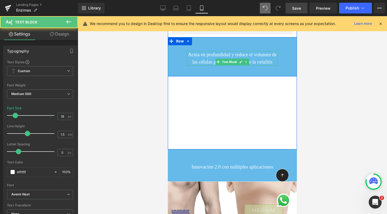
click at [201, 58] on p "Actúa en profundidad y reduce el volumen de las células grasas causantes de la …" at bounding box center [232, 58] width 90 height 15
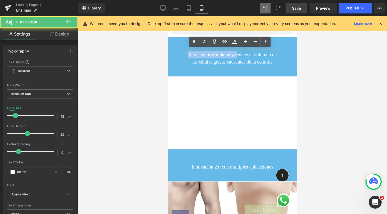
drag, startPoint x: 192, startPoint y: 53, endPoint x: 247, endPoint y: 53, distance: 55.3
click at [247, 53] on p "Actúa en profundidad y reduce el volumen de las células grasas causantes de la …" at bounding box center [232, 58] width 90 height 15
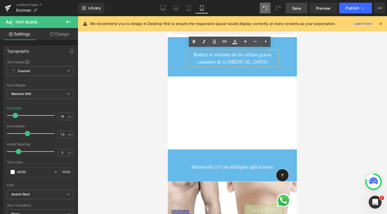
scroll to position [3001, 124]
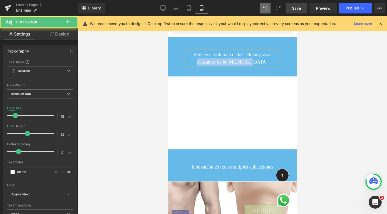
drag, startPoint x: 262, startPoint y: 59, endPoint x: 192, endPoint y: 61, distance: 69.9
click at [192, 61] on p "Reduce el volumen de las células grasas causantes de la celulitis" at bounding box center [232, 58] width 90 height 15
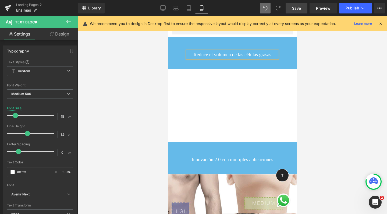
scroll to position [2994, 124]
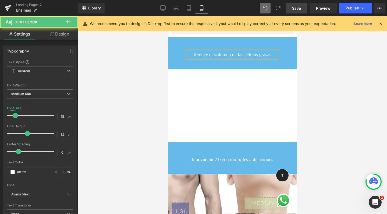
click at [228, 52] on p "Reduce el volumen de las células grasas" at bounding box center [232, 54] width 90 height 7
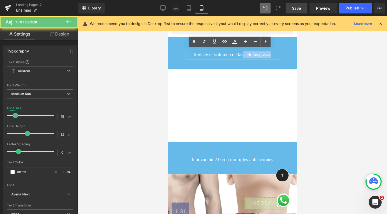
drag, startPoint x: 242, startPoint y: 53, endPoint x: 284, endPoint y: 54, distance: 41.4
click at [284, 54] on div "Reduce el volumen de las células grasas Text Block" at bounding box center [232, 54] width 129 height 7
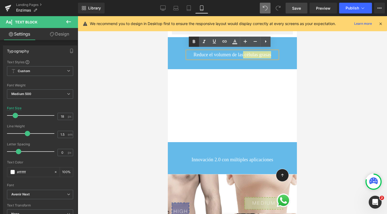
click at [194, 41] on icon at bounding box center [194, 41] width 2 height 3
click at [194, 40] on icon at bounding box center [194, 41] width 2 height 3
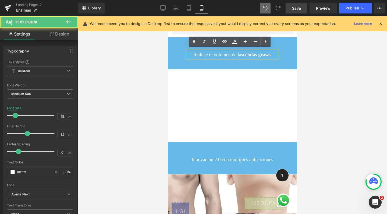
click at [261, 58] on p "Reduce el volumen de las células grasas" at bounding box center [232, 54] width 90 height 7
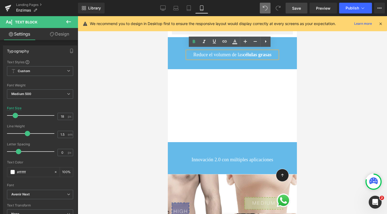
drag, startPoint x: 255, startPoint y: 60, endPoint x: 251, endPoint y: 53, distance: 7.8
click at [251, 53] on p "Reduce el volumen de las células grasas" at bounding box center [232, 54] width 90 height 7
click at [249, 53] on strong "células grasas" at bounding box center [257, 54] width 28 height 5
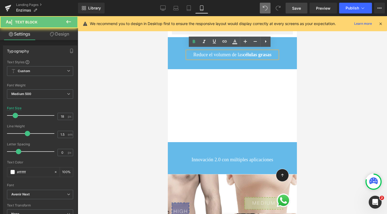
drag, startPoint x: 249, startPoint y: 52, endPoint x: 250, endPoint y: 57, distance: 5.4
click at [250, 57] on p "Reduce el volumen de las células grasas" at bounding box center [232, 54] width 90 height 7
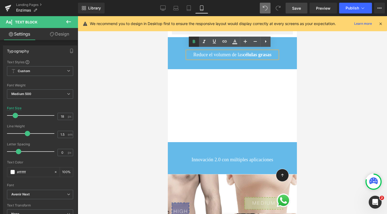
click at [193, 41] on icon at bounding box center [194, 41] width 2 height 3
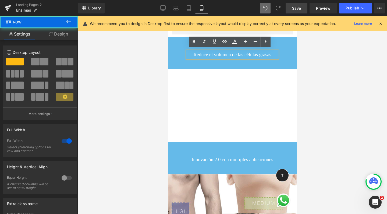
click at [283, 41] on div "Reduce el volumen de las células grasas Text Block Row 52px 40px" at bounding box center [232, 53] width 129 height 32
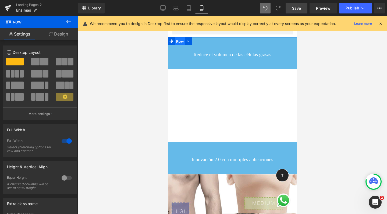
click at [175, 37] on span "Row" at bounding box center [180, 41] width 10 height 8
click at [175, 38] on span "Row" at bounding box center [180, 41] width 10 height 8
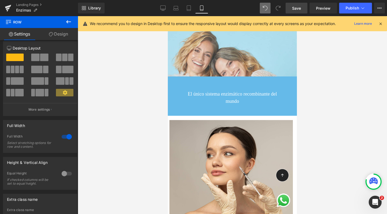
scroll to position [99, 0]
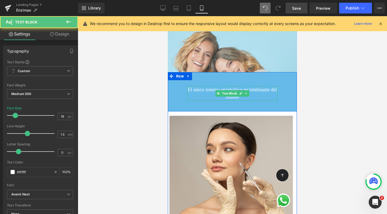
click at [245, 88] on span "El único sistema enzimático recombinante del mundo" at bounding box center [231, 93] width 89 height 13
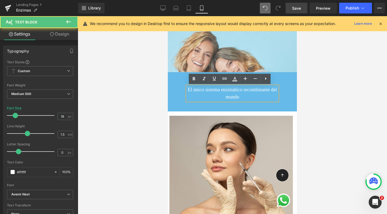
click at [235, 90] on span "El único sistema enzimático recombinante del mundo" at bounding box center [231, 93] width 89 height 13
drag, startPoint x: 260, startPoint y: 97, endPoint x: 199, endPoint y: 98, distance: 61.2
click at [199, 98] on p "El único sistema enzimático recombinante del mundo" at bounding box center [232, 93] width 90 height 15
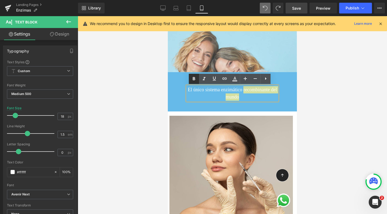
click at [193, 76] on icon at bounding box center [193, 78] width 6 height 6
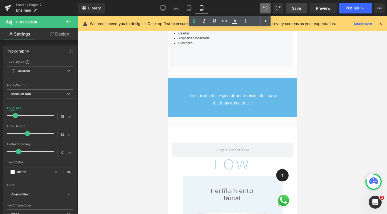
scroll to position [366, 0]
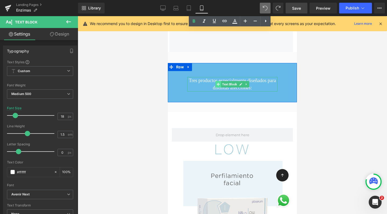
click at [215, 87] on span at bounding box center [218, 84] width 6 height 6
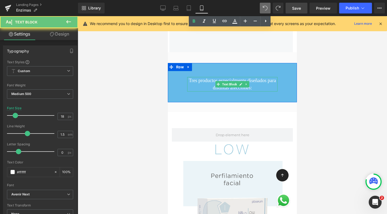
click at [199, 86] on p "Tres productos especialmente diseñados para distintas afecciones:" at bounding box center [232, 84] width 90 height 15
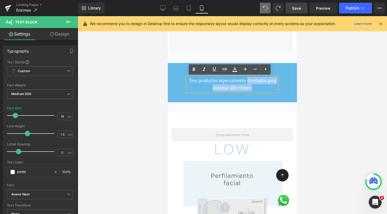
drag, startPoint x: 192, startPoint y: 88, endPoint x: 273, endPoint y: 87, distance: 80.3
click at [273, 87] on p "Tres productos especialmente diseñados para distintas afecciones:" at bounding box center [232, 84] width 90 height 15
click at [192, 66] on link at bounding box center [194, 69] width 10 height 10
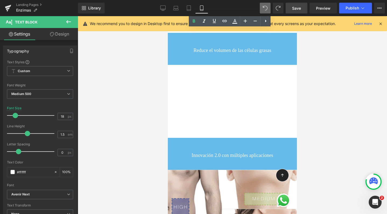
scroll to position [1167, 0]
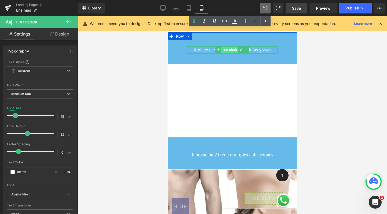
click at [225, 49] on span "Text Block" at bounding box center [229, 49] width 17 height 6
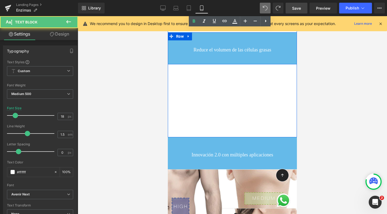
click at [270, 48] on p "Reduce el volumen de las células grasas" at bounding box center [232, 49] width 90 height 7
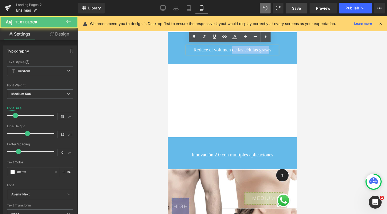
drag, startPoint x: 229, startPoint y: 47, endPoint x: 272, endPoint y: 48, distance: 43.3
click at [272, 48] on p "Reduce el volumen de las células grasas" at bounding box center [232, 49] width 90 height 7
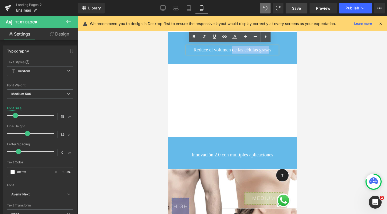
click at [272, 48] on p "Reduce el volumen de las células grasas" at bounding box center [232, 49] width 90 height 7
drag, startPoint x: 229, startPoint y: 48, endPoint x: 276, endPoint y: 48, distance: 47.3
click at [276, 48] on div "Reduce el volumen de las células grasas Text Block" at bounding box center [232, 49] width 129 height 7
click at [193, 37] on icon at bounding box center [194, 36] width 2 height 3
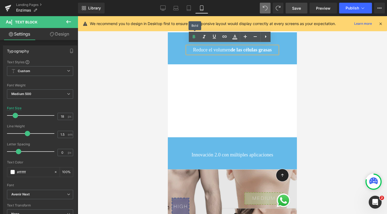
scroll to position [3001, 124]
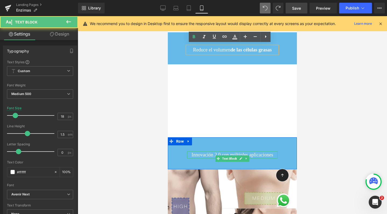
click at [241, 157] on p "Innovación 2.0 con múltiples aplicaciones" at bounding box center [232, 154] width 90 height 7
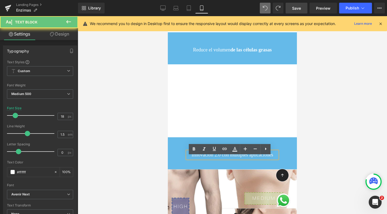
click at [241, 158] on p "Innovación 2.0 con múltiples aplicaciones" at bounding box center [232, 154] width 90 height 7
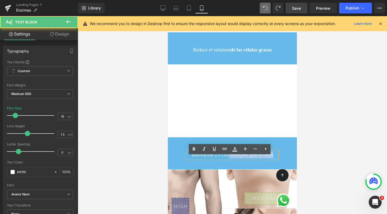
drag, startPoint x: 239, startPoint y: 160, endPoint x: 245, endPoint y: 165, distance: 8.2
click at [245, 158] on p "Innovación 2.0 con múltiples aplicaciones" at bounding box center [232, 154] width 90 height 7
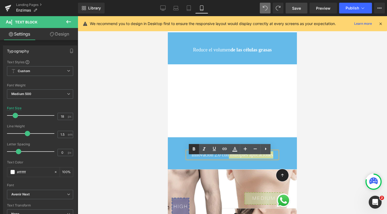
click at [193, 150] on icon at bounding box center [194, 148] width 2 height 3
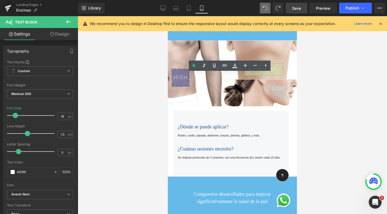
scroll to position [1423, 0]
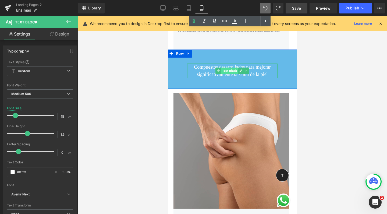
click at [221, 74] on span "Text Block" at bounding box center [229, 70] width 17 height 6
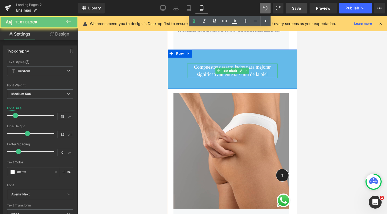
click at [199, 78] on p "Compuestos desarrollados para mejorar significativamente la salud de la piel" at bounding box center [232, 70] width 90 height 15
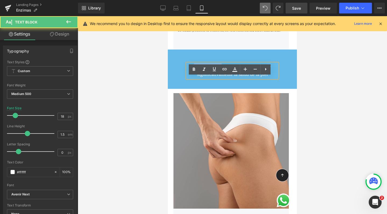
drag, startPoint x: 216, startPoint y: 81, endPoint x: 169, endPoint y: 78, distance: 47.6
click at [169, 78] on div "Compuestos desarrollados para mejorar significativamente la salud de la piel Te…" at bounding box center [232, 70] width 129 height 15
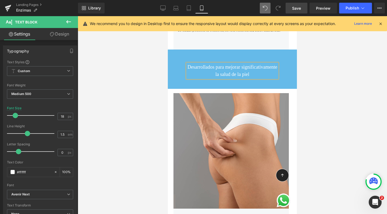
click at [227, 78] on p "Desarrollados para mejorar significativamente la salud de la piel" at bounding box center [232, 70] width 90 height 15
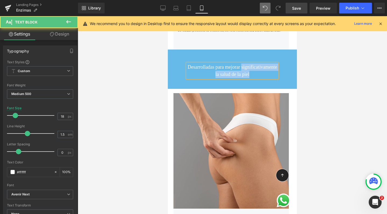
drag, startPoint x: 271, startPoint y: 88, endPoint x: 181, endPoint y: 86, distance: 90.8
click at [180, 78] on div "Desarrolladas para mejorar significativamente la salud de la piel Text Block" at bounding box center [232, 70] width 129 height 15
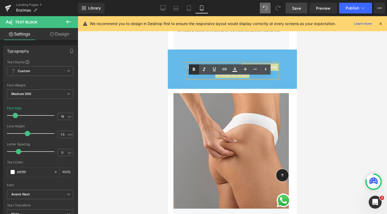
click at [194, 68] on icon at bounding box center [194, 68] width 2 height 3
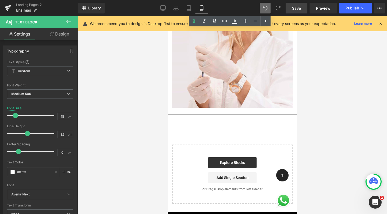
scroll to position [2615, 0]
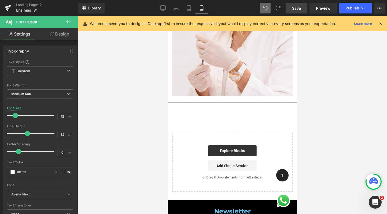
click at [292, 9] on span "Save" at bounding box center [296, 8] width 9 height 6
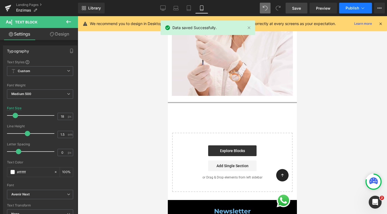
click at [351, 7] on span "Publish" at bounding box center [351, 8] width 13 height 4
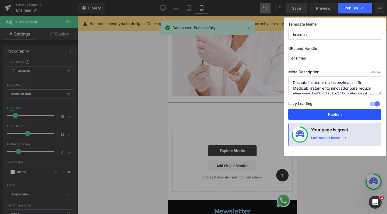
click at [326, 111] on button "Publish" at bounding box center [334, 114] width 93 height 11
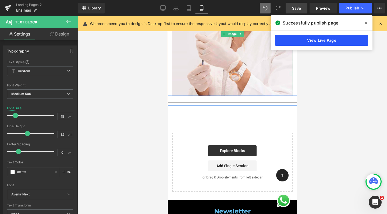
click at [297, 42] on link "View Live Page" at bounding box center [321, 40] width 93 height 11
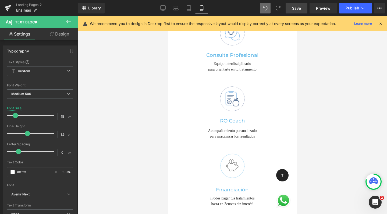
scroll to position [1624, 0]
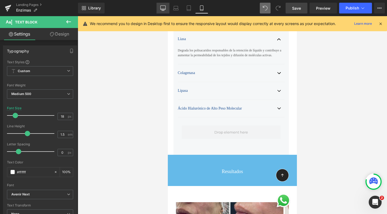
click at [162, 6] on icon at bounding box center [162, 7] width 5 height 5
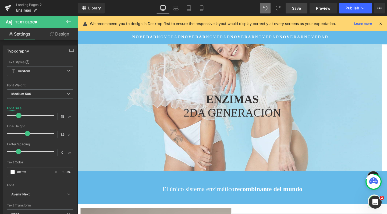
scroll to position [77, 0]
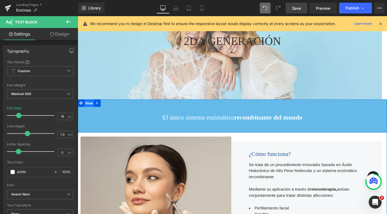
click at [88, 110] on span "Row" at bounding box center [90, 107] width 10 height 8
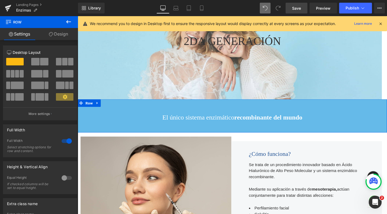
click at [68, 37] on link "Design" at bounding box center [58, 34] width 39 height 12
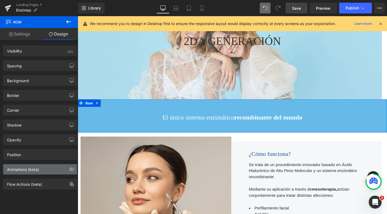
click at [21, 168] on div "Animations (beta)" at bounding box center [23, 168] width 32 height 8
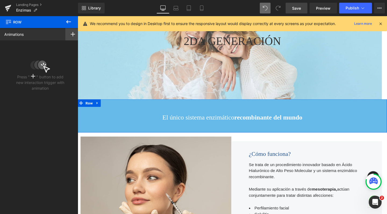
click at [70, 37] on div at bounding box center [72, 34] width 15 height 12
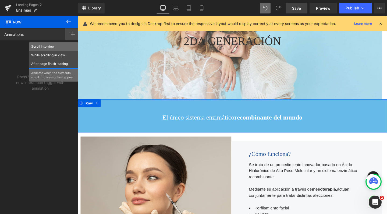
click at [60, 46] on p "Scroll Into view" at bounding box center [53, 46] width 45 height 5
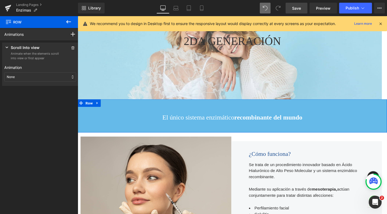
click at [33, 75] on div "None" at bounding box center [40, 76] width 72 height 9
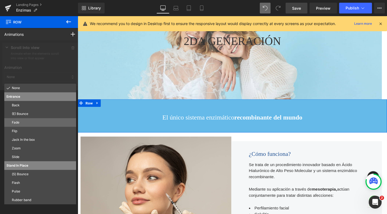
click at [24, 122] on p "Fade" at bounding box center [43, 122] width 62 height 5
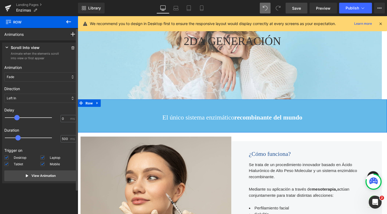
click at [16, 119] on div at bounding box center [32, 117] width 47 height 11
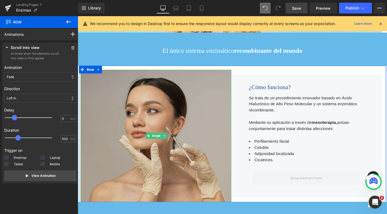
scroll to position [153, 0]
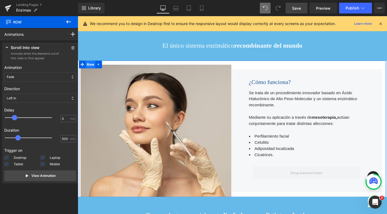
click at [87, 65] on span "Row" at bounding box center [91, 67] width 10 height 8
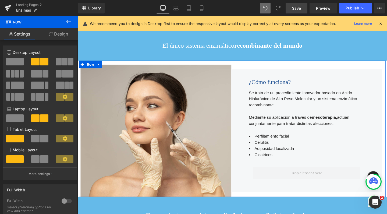
click at [62, 33] on link "Design" at bounding box center [58, 34] width 39 height 12
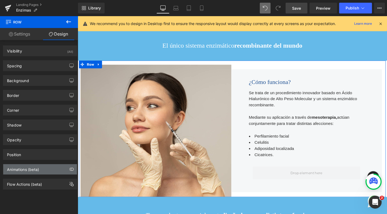
click at [25, 169] on div "Animations (beta)" at bounding box center [23, 168] width 32 height 8
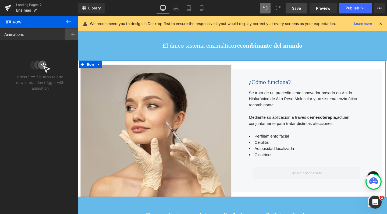
click at [73, 35] on rect at bounding box center [73, 34] width 1 height 4
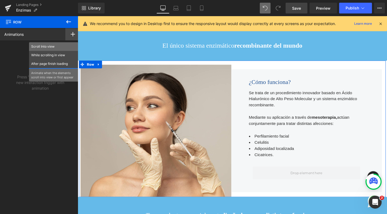
click at [48, 49] on div "Scroll Into view" at bounding box center [53, 46] width 49 height 9
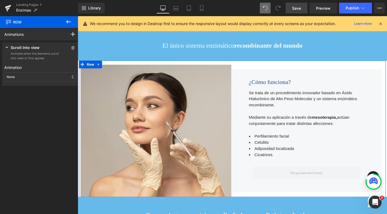
click at [27, 78] on div "None" at bounding box center [40, 76] width 72 height 9
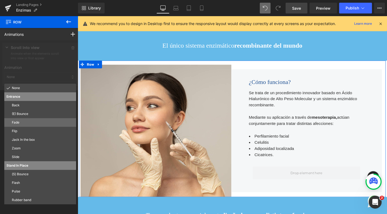
click at [25, 121] on p "Fade" at bounding box center [43, 122] width 62 height 5
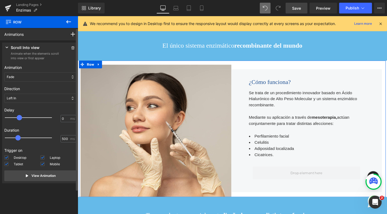
click at [20, 117] on div at bounding box center [32, 117] width 47 height 11
click at [19, 117] on span at bounding box center [16, 117] width 5 height 5
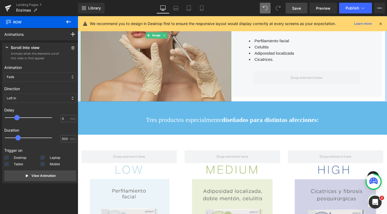
scroll to position [275, 0]
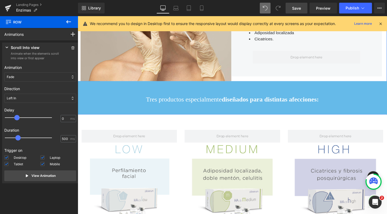
click at [86, 87] on span "Row" at bounding box center [90, 88] width 10 height 8
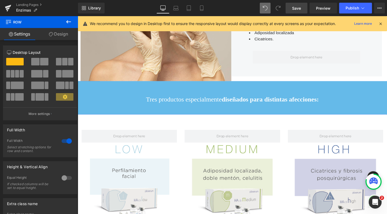
click at [68, 37] on link "Design" at bounding box center [58, 34] width 39 height 12
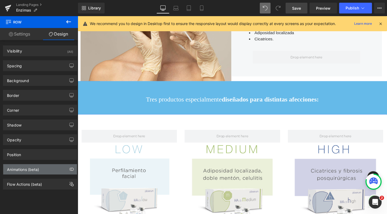
click at [21, 165] on div "Animations (beta)" at bounding box center [23, 168] width 32 height 8
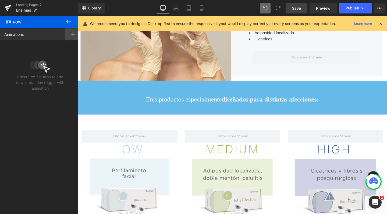
click at [71, 36] on icon at bounding box center [73, 34] width 4 height 4
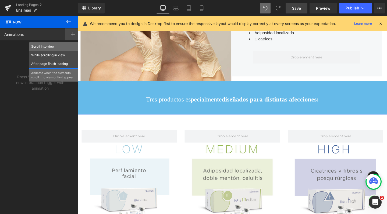
click at [56, 46] on p "Scroll Into view" at bounding box center [53, 46] width 45 height 5
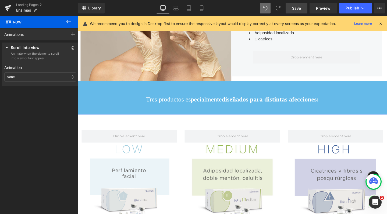
click at [26, 77] on div "None" at bounding box center [40, 76] width 72 height 9
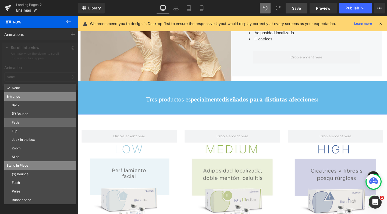
click at [18, 123] on p "Fade" at bounding box center [43, 122] width 62 height 5
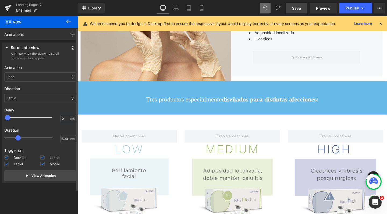
click at [20, 96] on div "Left In" at bounding box center [40, 97] width 72 height 9
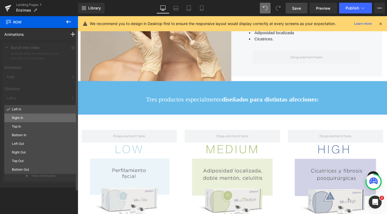
click at [18, 120] on div "Right In" at bounding box center [40, 117] width 72 height 9
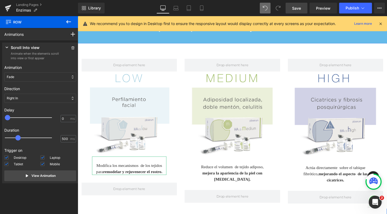
scroll to position [368, 0]
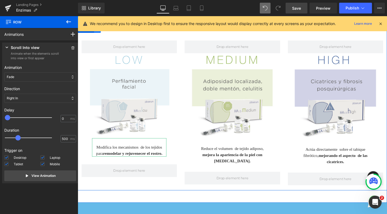
click at [95, 34] on link at bounding box center [98, 30] width 7 height 8
click at [89, 34] on span "Row" at bounding box center [90, 30] width 10 height 8
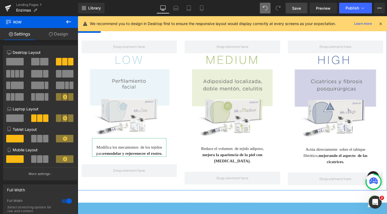
click at [65, 38] on link "Design" at bounding box center [58, 34] width 39 height 12
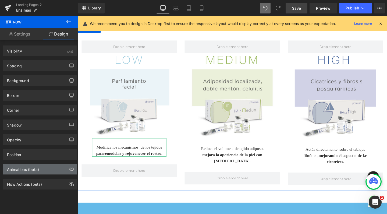
click at [31, 169] on div "Animations (beta)" at bounding box center [23, 168] width 32 height 8
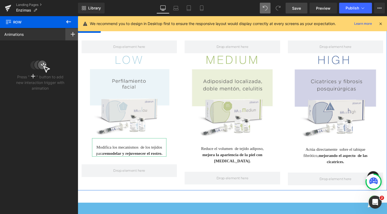
click at [69, 36] on div at bounding box center [72, 34] width 15 height 12
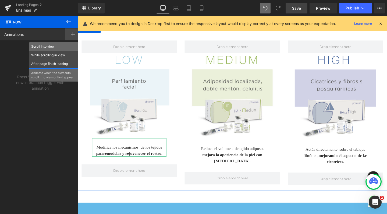
click at [62, 45] on p "Scroll Into view" at bounding box center [53, 46] width 45 height 5
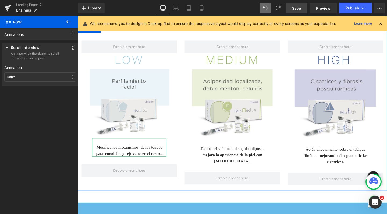
click at [29, 79] on div "None" at bounding box center [40, 76] width 72 height 9
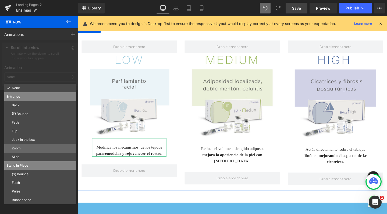
click at [29, 149] on p "Zoom" at bounding box center [43, 148] width 62 height 5
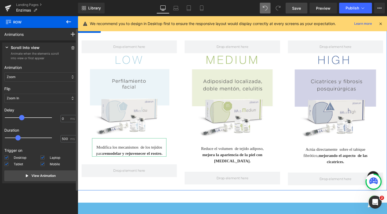
click at [23, 116] on div at bounding box center [32, 117] width 47 height 11
click at [21, 116] on span at bounding box center [19, 117] width 5 height 5
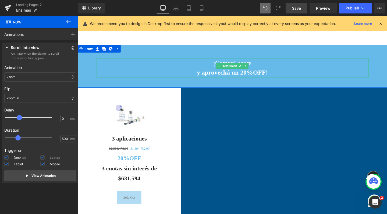
scroll to position [559, 0]
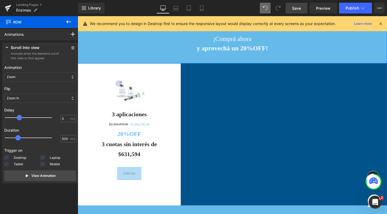
click at [90, 29] on span "Row" at bounding box center [90, 25] width 10 height 8
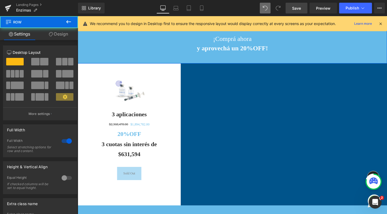
click at [70, 35] on link "Design" at bounding box center [58, 34] width 39 height 12
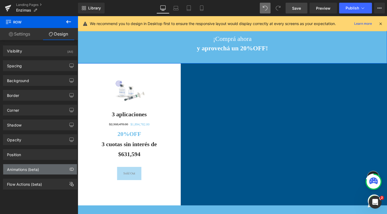
click at [20, 169] on div "Animations (beta)" at bounding box center [23, 168] width 32 height 8
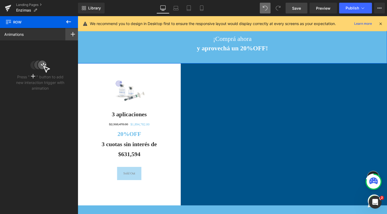
click at [73, 37] on div at bounding box center [72, 34] width 15 height 12
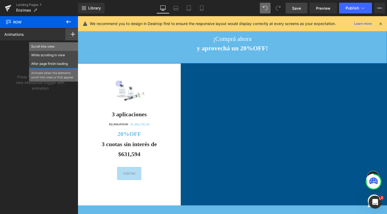
click at [63, 45] on p "Scroll Into view" at bounding box center [53, 46] width 45 height 5
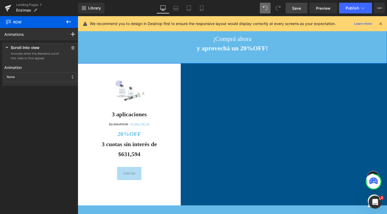
click at [21, 77] on div "None" at bounding box center [40, 76] width 72 height 9
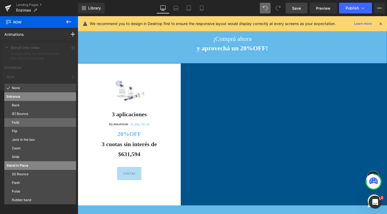
click at [21, 121] on p "Fade" at bounding box center [43, 122] width 62 height 5
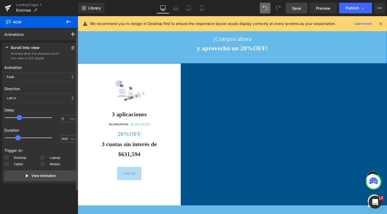
click at [19, 119] on div at bounding box center [32, 117] width 47 height 11
click at [19, 119] on span at bounding box center [19, 117] width 5 height 5
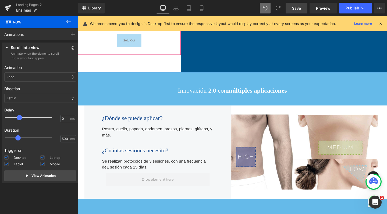
scroll to position [706, 0]
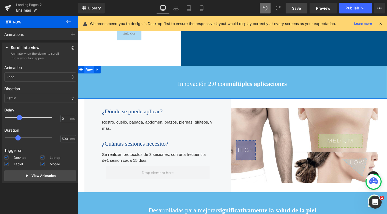
click at [89, 76] on span "Row" at bounding box center [90, 72] width 10 height 8
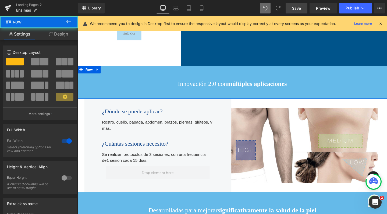
click at [67, 40] on link "Design" at bounding box center [58, 34] width 39 height 12
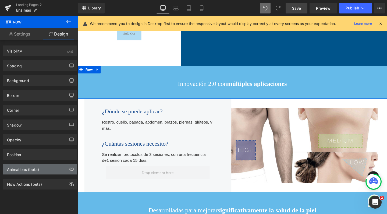
click at [27, 167] on div "Animations (beta)" at bounding box center [23, 168] width 32 height 8
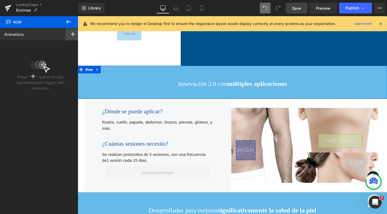
click at [71, 29] on div at bounding box center [72, 34] width 15 height 12
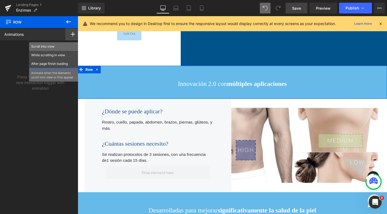
click at [61, 46] on p "Scroll Into view" at bounding box center [53, 46] width 45 height 5
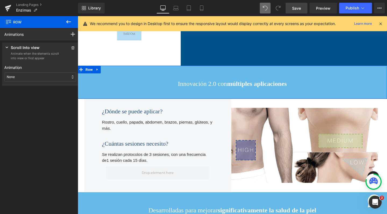
click at [29, 75] on div "None" at bounding box center [40, 76] width 72 height 9
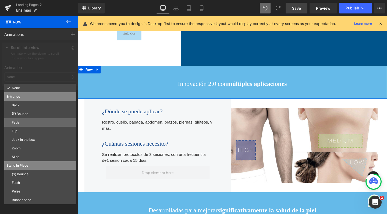
click at [26, 118] on div "Fade" at bounding box center [40, 122] width 72 height 9
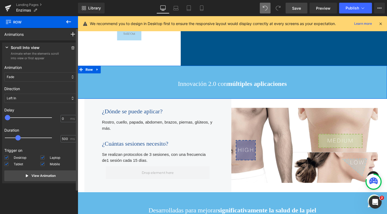
click at [15, 100] on p "Left In" at bounding box center [11, 98] width 9 height 5
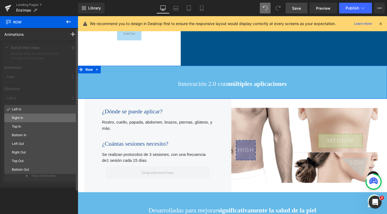
click at [19, 118] on p "Right In" at bounding box center [43, 117] width 62 height 5
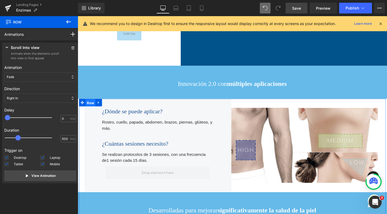
click at [90, 111] on span "Row" at bounding box center [91, 107] width 10 height 8
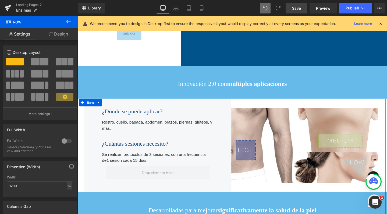
click at [59, 33] on link "Design" at bounding box center [58, 34] width 39 height 12
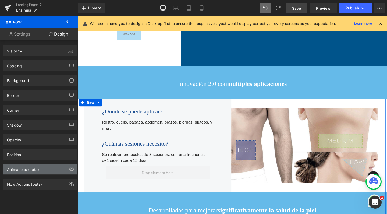
click at [22, 169] on div "Animations (beta)" at bounding box center [23, 168] width 32 height 8
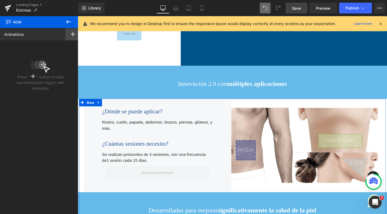
click at [70, 38] on div at bounding box center [72, 34] width 15 height 12
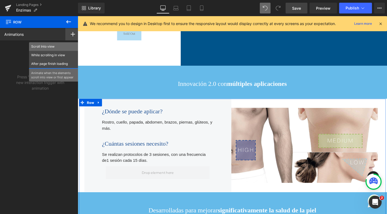
click at [62, 48] on p "Scroll Into view" at bounding box center [53, 46] width 45 height 5
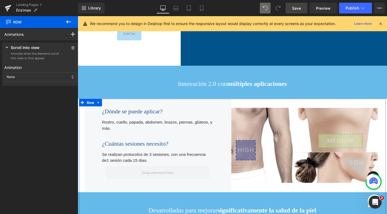
click at [31, 75] on div "None" at bounding box center [40, 76] width 72 height 9
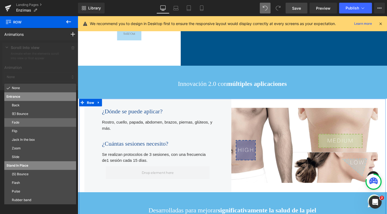
click at [22, 122] on p "Fade" at bounding box center [43, 122] width 62 height 5
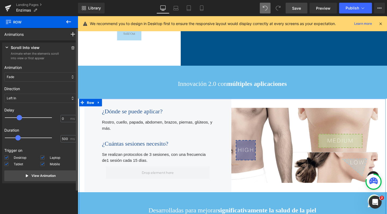
click at [20, 117] on div at bounding box center [32, 117] width 47 height 11
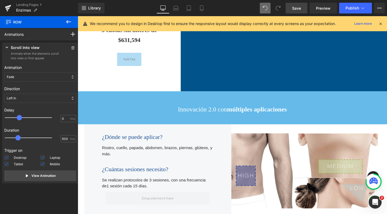
scroll to position [679, 0]
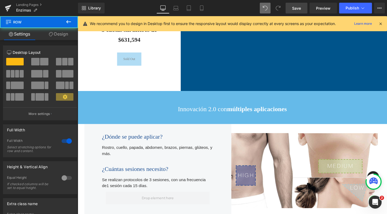
click at [89, 110] on div "Innovación 2.0 con múltiples aplicaciones Text Block Row 52px" at bounding box center [240, 112] width 325 height 35
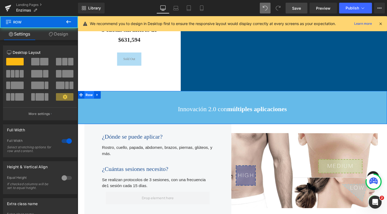
click at [85, 103] on span "Row" at bounding box center [90, 99] width 10 height 8
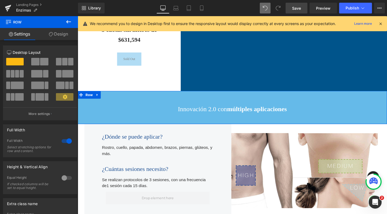
click at [66, 42] on div "Column Size Customizer 12 Desktop Layout Laptop Layout Tablet Layout Mobile Lay…" at bounding box center [40, 80] width 80 height 79
click at [66, 38] on link "Design" at bounding box center [58, 34] width 39 height 12
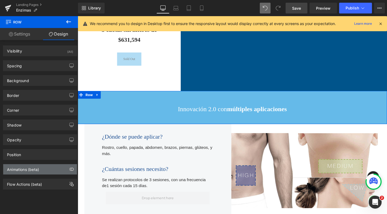
click at [21, 165] on div "Animations (beta)" at bounding box center [23, 168] width 32 height 8
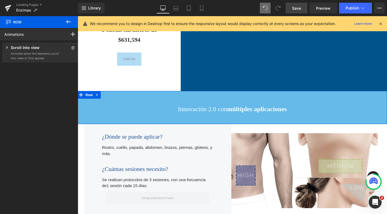
click at [41, 54] on p "Animate when the elements scroll into view or first appear" at bounding box center [35, 55] width 48 height 9
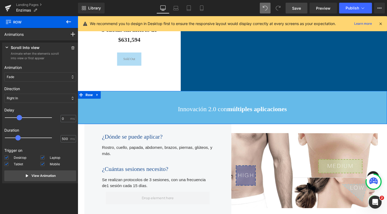
click at [20, 116] on div at bounding box center [32, 117] width 47 height 11
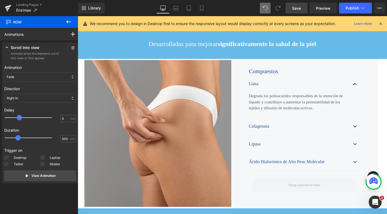
scroll to position [887, 0]
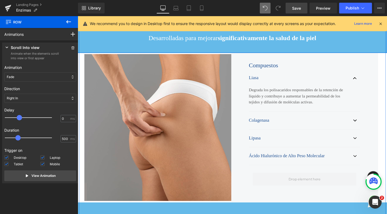
click at [88, 28] on span "Row" at bounding box center [90, 24] width 10 height 8
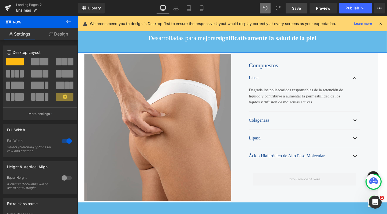
click at [68, 32] on link "Design" at bounding box center [58, 34] width 39 height 12
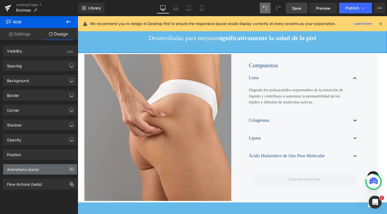
click at [20, 165] on div "Animations (beta)" at bounding box center [23, 168] width 32 height 8
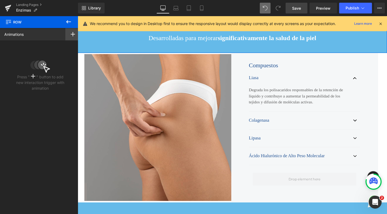
click at [72, 34] on rect at bounding box center [73, 34] width 4 height 1
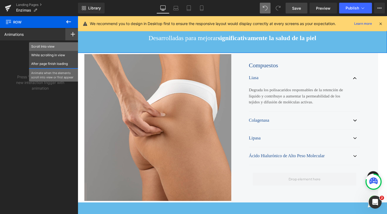
click at [49, 48] on p "Scroll Into view" at bounding box center [53, 46] width 45 height 5
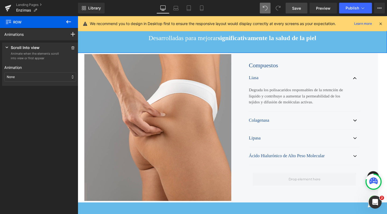
click at [38, 75] on div "None" at bounding box center [40, 76] width 72 height 9
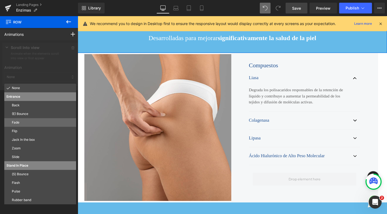
click at [29, 120] on p "Fade" at bounding box center [43, 122] width 62 height 5
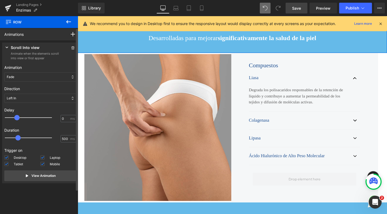
click at [17, 117] on div at bounding box center [32, 117] width 47 height 11
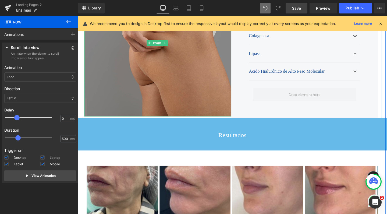
scroll to position [984, 0]
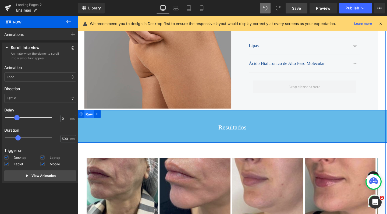
click at [89, 123] on span "Row" at bounding box center [90, 119] width 10 height 8
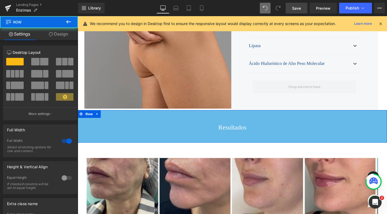
click at [63, 34] on link "Design" at bounding box center [58, 34] width 39 height 12
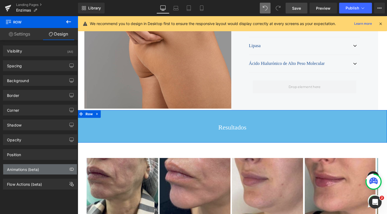
click at [19, 169] on div "Animations (beta)" at bounding box center [23, 168] width 32 height 8
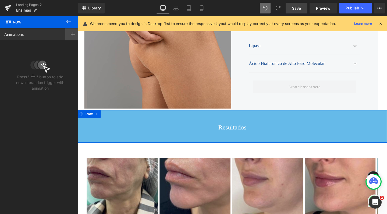
click at [68, 38] on div at bounding box center [72, 34] width 15 height 12
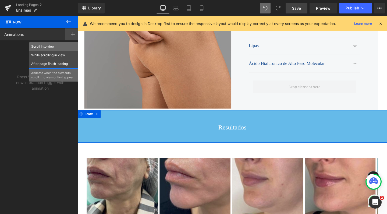
click at [60, 47] on p "Scroll Into view" at bounding box center [53, 46] width 45 height 5
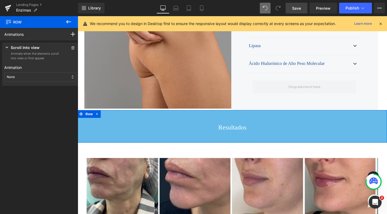
click at [31, 79] on div "None" at bounding box center [40, 76] width 72 height 9
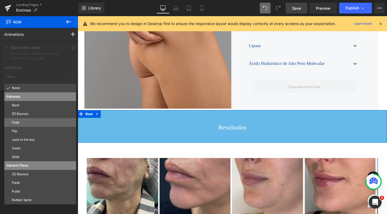
click at [20, 121] on p "Fade" at bounding box center [43, 122] width 62 height 5
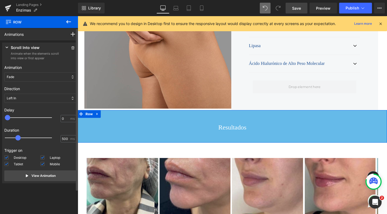
click at [22, 98] on div "Left In" at bounding box center [40, 97] width 72 height 9
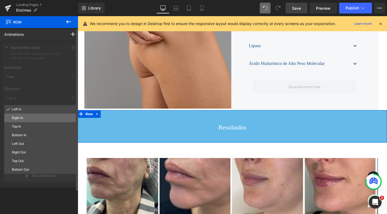
click at [21, 120] on div "Right In" at bounding box center [40, 117] width 72 height 9
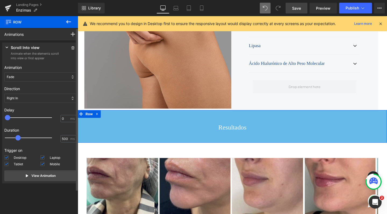
click at [18, 117] on div at bounding box center [32, 117] width 47 height 11
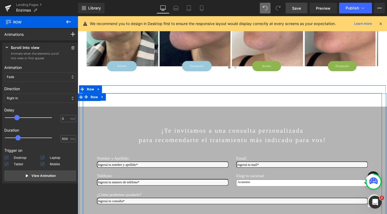
scroll to position [1160, 0]
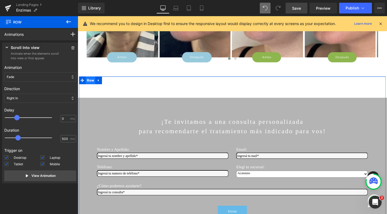
click at [86, 80] on span "Row" at bounding box center [91, 84] width 10 height 8
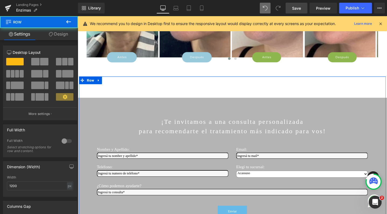
click at [69, 35] on link "Design" at bounding box center [58, 34] width 39 height 12
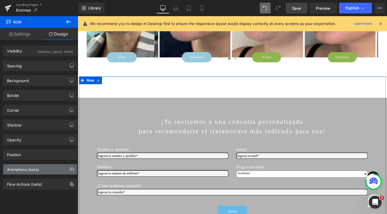
click at [19, 167] on div "Animations (beta)" at bounding box center [23, 168] width 32 height 8
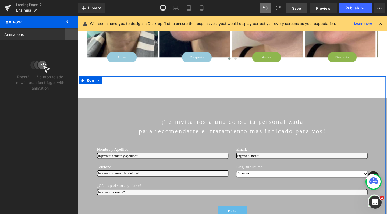
click at [72, 33] on icon at bounding box center [73, 34] width 4 height 4
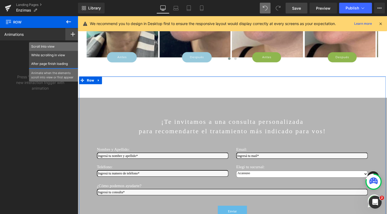
click at [60, 47] on p "Scroll Into view" at bounding box center [53, 46] width 45 height 5
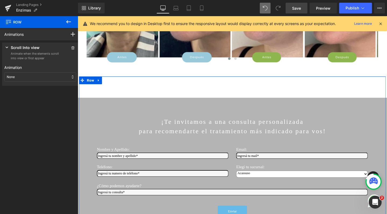
click at [30, 74] on div "None" at bounding box center [40, 76] width 72 height 9
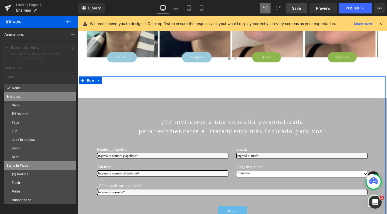
click at [30, 74] on div at bounding box center [40, 65] width 80 height 50
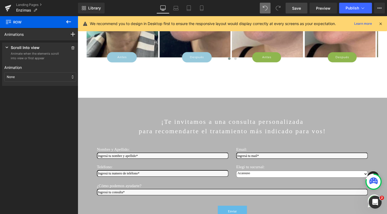
click at [297, 11] on link "Save" at bounding box center [296, 8] width 22 height 11
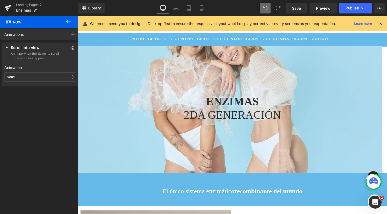
scroll to position [0, 0]
click at [346, 9] on span "Publish" at bounding box center [351, 8] width 13 height 4
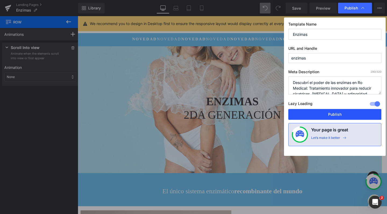
click at [316, 115] on button "Publish" at bounding box center [334, 114] width 93 height 11
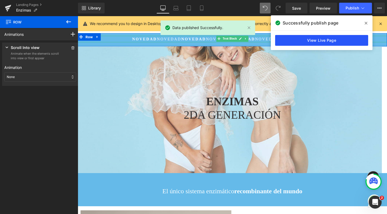
click at [309, 41] on link "View Live Page" at bounding box center [321, 40] width 93 height 11
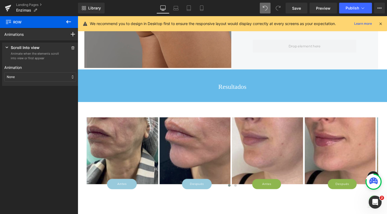
scroll to position [1026, 0]
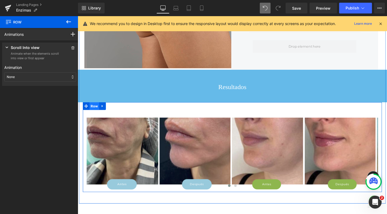
click at [94, 115] on span "Row" at bounding box center [95, 111] width 10 height 8
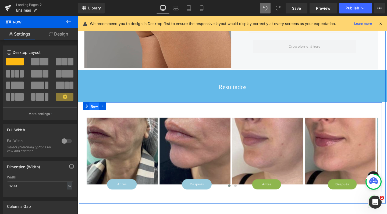
click at [96, 113] on span "Row" at bounding box center [95, 111] width 10 height 8
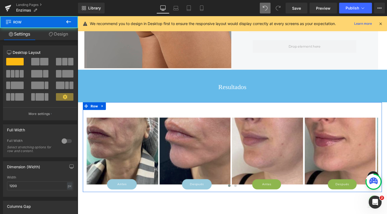
click at [62, 34] on link "Design" at bounding box center [58, 34] width 39 height 12
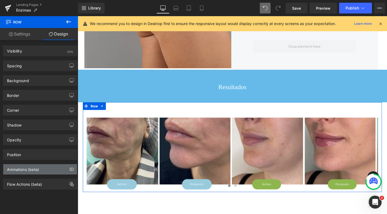
click at [27, 165] on div "Animations (beta)" at bounding box center [23, 168] width 32 height 8
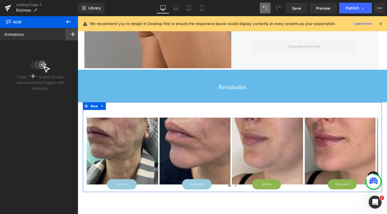
click at [71, 34] on icon at bounding box center [73, 34] width 4 height 4
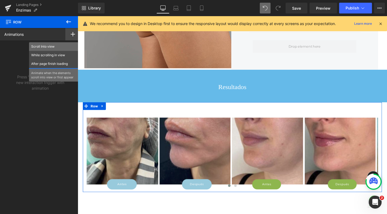
click at [57, 46] on p "Scroll Into view" at bounding box center [53, 46] width 45 height 5
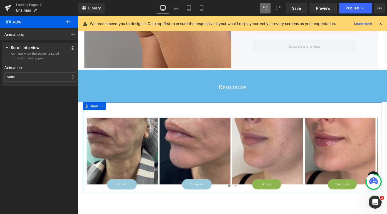
click at [39, 79] on div "None" at bounding box center [40, 76] width 72 height 9
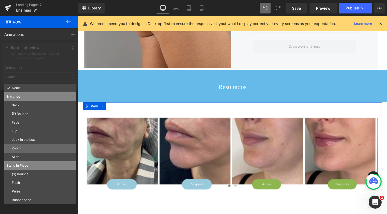
click at [24, 147] on p "Zoom" at bounding box center [43, 148] width 62 height 5
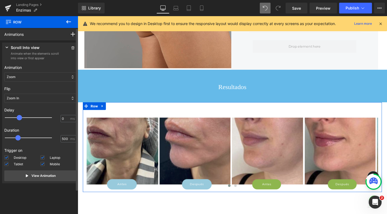
click at [20, 117] on div at bounding box center [32, 117] width 47 height 11
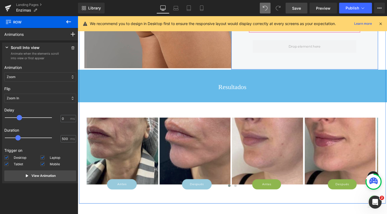
click at [292, 11] on link "Save" at bounding box center [296, 8] width 22 height 11
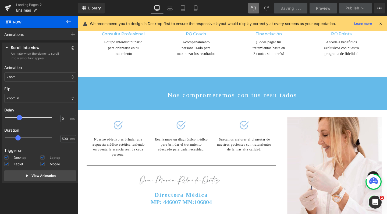
scroll to position [1461, 0]
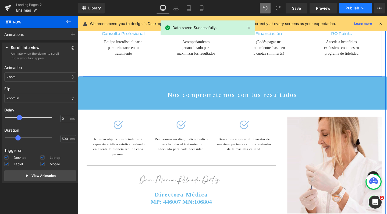
click at [348, 9] on span "Publish" at bounding box center [351, 8] width 13 height 4
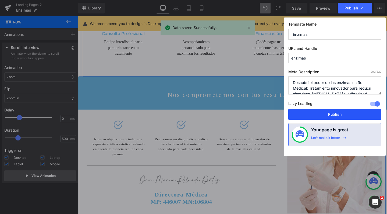
click at [318, 110] on button "Publish" at bounding box center [334, 114] width 93 height 11
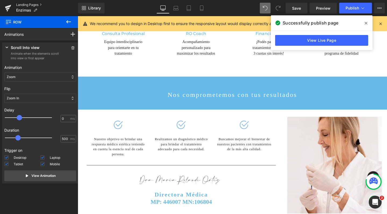
click at [28, 4] on link "Landing Pages" at bounding box center [47, 5] width 62 height 4
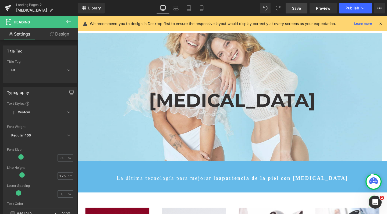
click at [299, 9] on span "Save" at bounding box center [296, 8] width 9 height 6
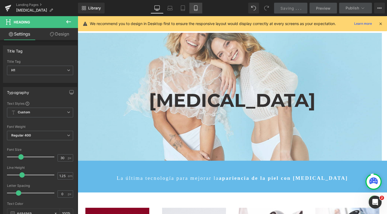
click at [196, 10] on icon at bounding box center [195, 7] width 5 height 5
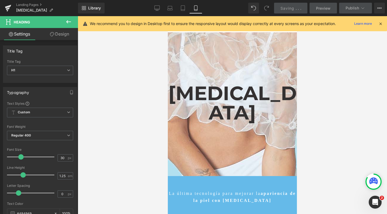
type input "100"
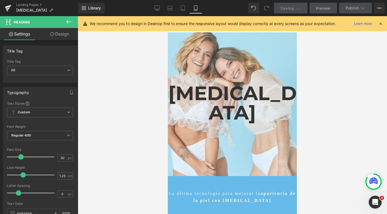
scroll to position [3904, 124]
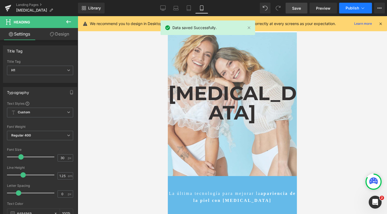
click at [343, 8] on button "Publish" at bounding box center [355, 8] width 33 height 11
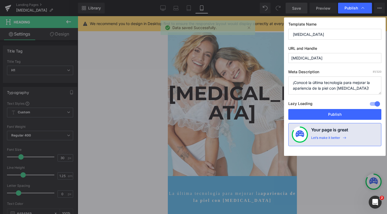
drag, startPoint x: 322, startPoint y: 114, endPoint x: 358, endPoint y: 88, distance: 44.7
click at [358, 88] on div "Template Name Celulitis URL and Handle celulitis Meta Description 81 /320 ¡Cono…" at bounding box center [335, 86] width 102 height 138
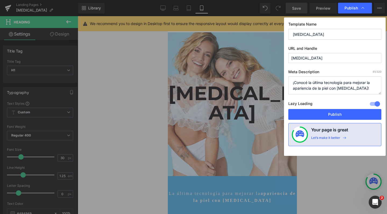
click at [358, 88] on textarea "¡Conocé la última tecnología para mejorar la apariencia de la piel con celuliti…" at bounding box center [334, 85] width 93 height 18
drag, startPoint x: 291, startPoint y: 83, endPoint x: 371, endPoint y: 90, distance: 79.5
click at [371, 90] on textarea "¡Conocé la última tecnología para mejorar la apariencia de la piel con celuliti…" at bounding box center [334, 85] width 93 height 18
paste textarea "Tratamientos efectivos para celulitis en Ro Medical: rejuvenecé, tonificá y mej…"
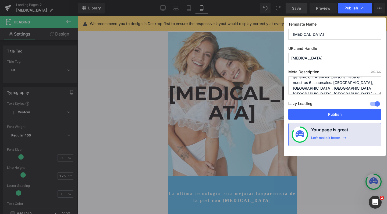
scroll to position [23, 0]
click at [347, 82] on textarea "¡Conocé la última tecnología para mejorar la apariencia de la piel con celuliti…" at bounding box center [334, 85] width 93 height 18
drag, startPoint x: 309, startPoint y: 85, endPoint x: 347, endPoint y: 86, distance: 38.4
click at [347, 86] on textarea "¡Conocé la última tecnología para mejorar la apariencia de la piel con celuliti…" at bounding box center [334, 85] width 93 height 18
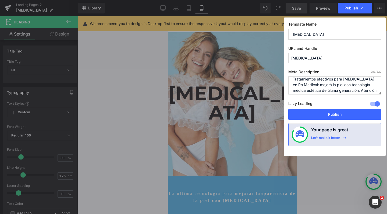
click at [324, 85] on textarea "¡Conocé la última tecnología para mejorar la apariencia de la piel con celuliti…" at bounding box center [334, 85] width 93 height 18
drag, startPoint x: 308, startPoint y: 85, endPoint x: 344, endPoint y: 85, distance: 35.7
click at [344, 85] on textarea "¡Conocé la última tecnología para mejorar la apariencia de la piel con celuliti…" at bounding box center [334, 85] width 93 height 18
click at [344, 86] on textarea "¡Conocé la última tecnología para mejorar la apariencia de la piel con celuliti…" at bounding box center [334, 85] width 93 height 18
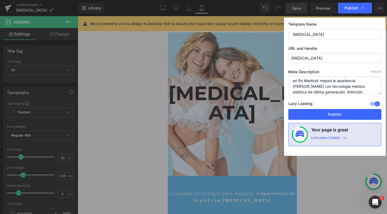
click at [353, 80] on textarea "¡Conocé la última tecnología para mejorar la apariencia de la piel con celuliti…" at bounding box center [334, 85] width 93 height 18
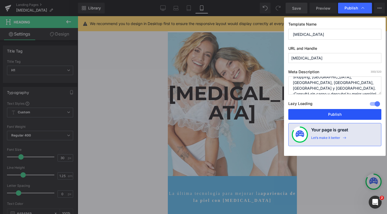
type textarea "Tratamientos efectivos para [MEDICAL_DATA] en Ro Medical: mejorá la apariencia …"
click at [352, 114] on button "Publish" at bounding box center [334, 114] width 93 height 11
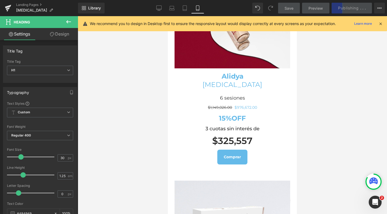
scroll to position [279, 0]
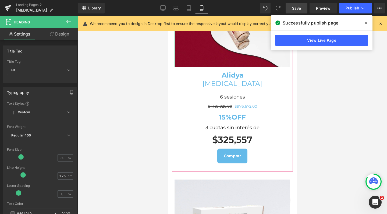
click at [367, 23] on icon at bounding box center [365, 23] width 3 height 4
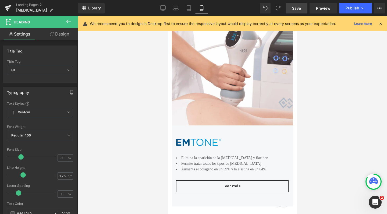
scroll to position [1623, 0]
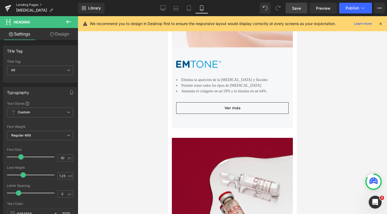
click at [29, 5] on link "Landing Pages" at bounding box center [47, 5] width 62 height 4
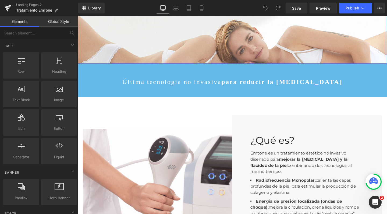
scroll to position [98, 0]
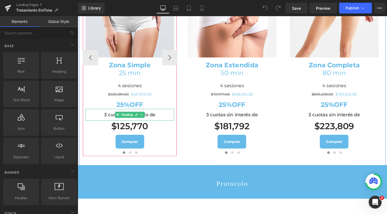
scroll to position [652, 0]
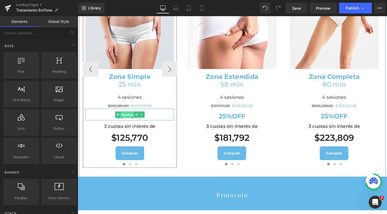
click at [123, 123] on span "Heading" at bounding box center [129, 120] width 14 height 6
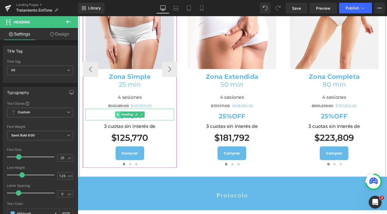
click at [117, 123] on span at bounding box center [120, 119] width 6 height 6
click at [122, 123] on span "Heading" at bounding box center [129, 119] width 14 height 6
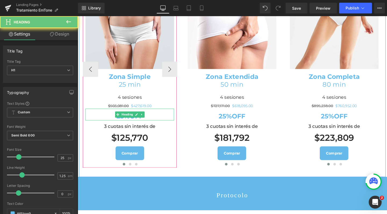
click at [112, 125] on h1 "25%OFF" at bounding box center [132, 121] width 93 height 8
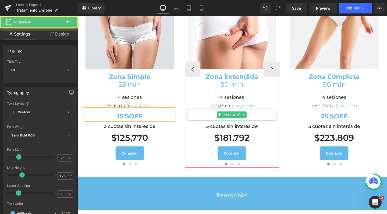
click at [219, 125] on h1 "25%OFF" at bounding box center [239, 121] width 93 height 8
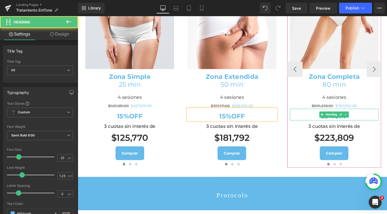
click at [324, 125] on h1 "25%OFF" at bounding box center [347, 121] width 93 height 8
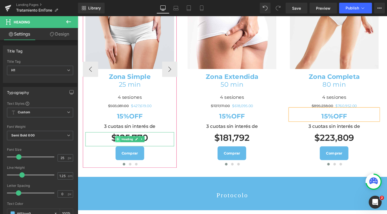
click at [120, 149] on span at bounding box center [120, 145] width 6 height 6
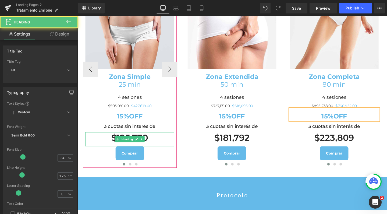
click at [156, 150] on h1 "$125,770" at bounding box center [132, 144] width 93 height 12
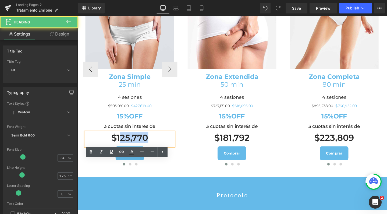
drag, startPoint x: 149, startPoint y: 172, endPoint x: 120, endPoint y: 172, distance: 29.3
click at [120, 150] on h1 "$125,770" at bounding box center [132, 144] width 93 height 12
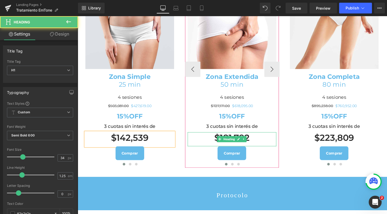
click at [218, 150] on h1 "$181,792" at bounding box center [239, 144] width 93 height 12
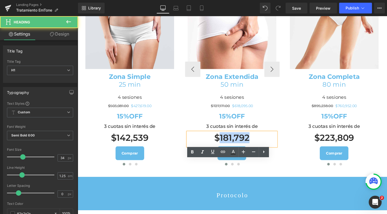
drag, startPoint x: 257, startPoint y: 173, endPoint x: 226, endPoint y: 173, distance: 31.4
click at [226, 150] on h1 "$181,792" at bounding box center [239, 144] width 93 height 12
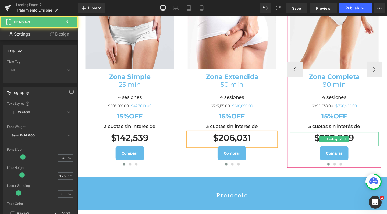
click at [367, 150] on h1 "$223,809" at bounding box center [347, 144] width 93 height 12
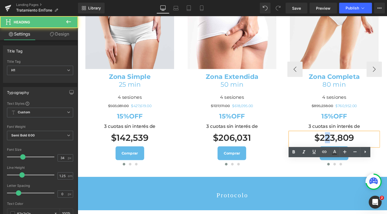
drag, startPoint x: 341, startPoint y: 172, endPoint x: 335, endPoint y: 172, distance: 5.4
click at [335, 150] on h1 "$223,809" at bounding box center [347, 144] width 93 height 12
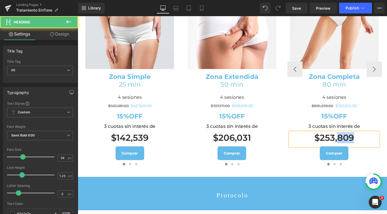
drag, startPoint x: 368, startPoint y: 172, endPoint x: 349, endPoint y: 173, distance: 18.6
click at [349, 150] on h1 "$253,809" at bounding box center [347, 144] width 93 height 12
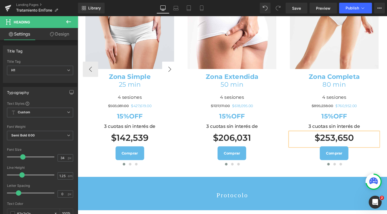
click at [170, 80] on button "›" at bounding box center [174, 72] width 16 height 16
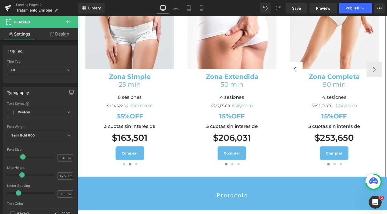
click at [280, 103] on div "Image Zona Simple 25 min Heading 4 sesiones Heading $503,081.00 $427,619.00 (P)…" at bounding box center [240, 72] width 322 height 225
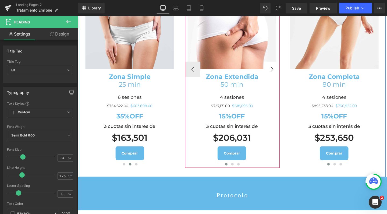
click at [276, 80] on button "›" at bounding box center [282, 72] width 16 height 16
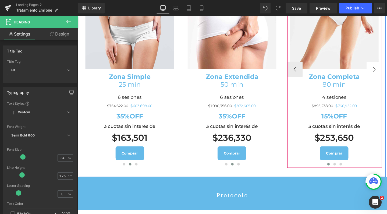
click at [383, 80] on button "›" at bounding box center [389, 72] width 16 height 16
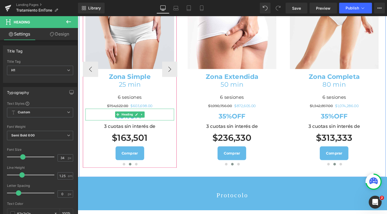
click at [122, 125] on strong "35%OFF" at bounding box center [132, 121] width 28 height 8
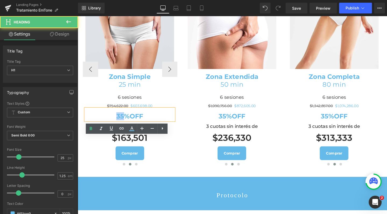
drag, startPoint x: 117, startPoint y: 150, endPoint x: 124, endPoint y: 150, distance: 7.3
click at [124, 125] on strong "35%OFF" at bounding box center [132, 121] width 28 height 8
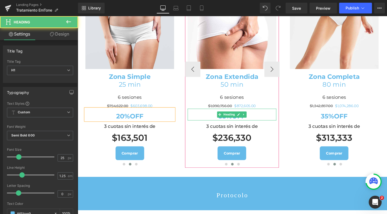
click at [234, 125] on strong "35%OFF" at bounding box center [240, 121] width 28 height 8
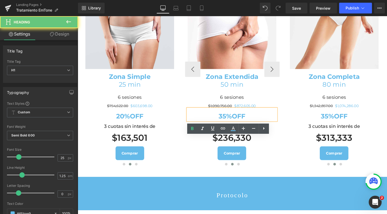
click at [221, 125] on h1 "35%OFF" at bounding box center [239, 121] width 93 height 8
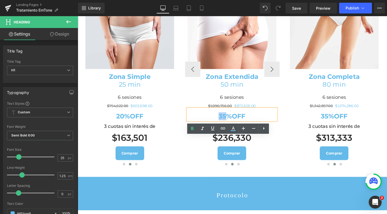
drag, startPoint x: 221, startPoint y: 150, endPoint x: 230, endPoint y: 150, distance: 9.1
click at [230, 125] on h1 "35%OFF" at bounding box center [239, 121] width 93 height 8
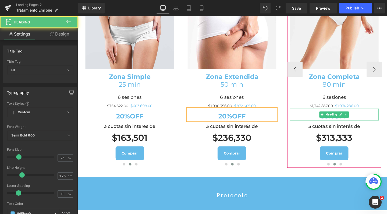
click at [324, 125] on h1 "35%OFF" at bounding box center [347, 121] width 93 height 8
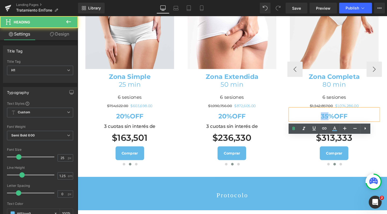
drag, startPoint x: 328, startPoint y: 150, endPoint x: 338, endPoint y: 150, distance: 9.7
click at [338, 125] on h1 "35%OFF" at bounding box center [347, 121] width 93 height 8
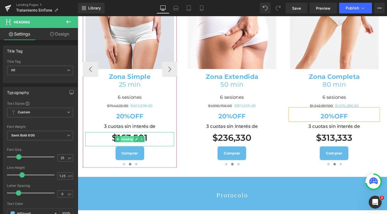
click at [126, 149] on span "Heading" at bounding box center [129, 145] width 14 height 6
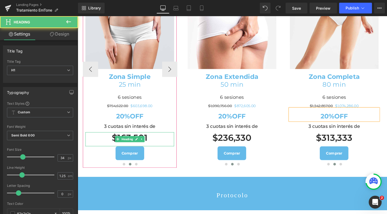
click at [147, 150] on h1 "$163,501" at bounding box center [132, 144] width 93 height 12
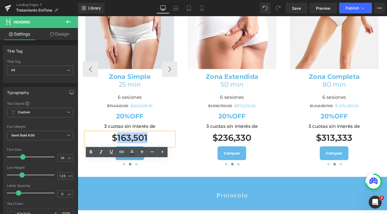
drag, startPoint x: 149, startPoint y: 173, endPoint x: 118, endPoint y: 172, distance: 30.4
click at [118, 150] on h1 "$163,501" at bounding box center [132, 144] width 93 height 12
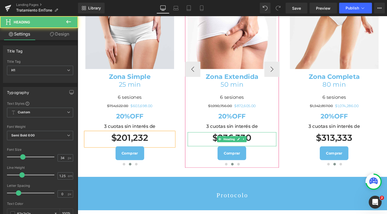
click at [229, 150] on h1 "$236,330" at bounding box center [239, 144] width 93 height 12
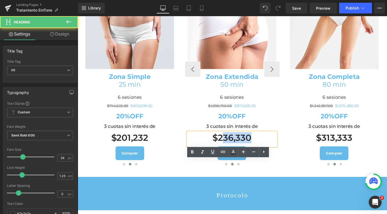
drag, startPoint x: 228, startPoint y: 170, endPoint x: 265, endPoint y: 173, distance: 37.5
click at [265, 150] on h1 "$236,330" at bounding box center [239, 144] width 93 height 12
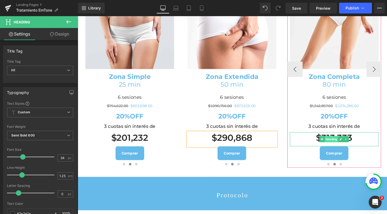
click at [337, 149] on span "Heading" at bounding box center [344, 145] width 14 height 6
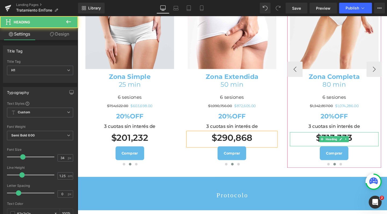
click at [338, 150] on h1 "$313,333" at bounding box center [347, 144] width 93 height 12
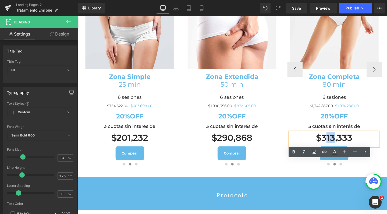
drag, startPoint x: 336, startPoint y: 170, endPoint x: 342, endPoint y: 170, distance: 6.2
click at [342, 150] on h1 "$313,333" at bounding box center [347, 144] width 93 height 12
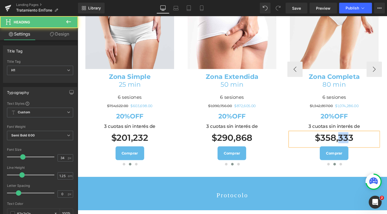
drag, startPoint x: 360, startPoint y: 173, endPoint x: 350, endPoint y: 173, distance: 9.7
click at [350, 150] on h1 "$358,333" at bounding box center [347, 144] width 93 height 12
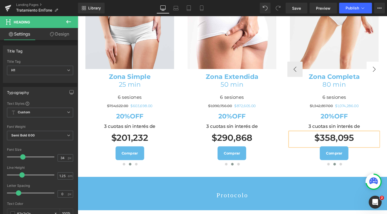
click at [386, 80] on button "›" at bounding box center [389, 72] width 16 height 16
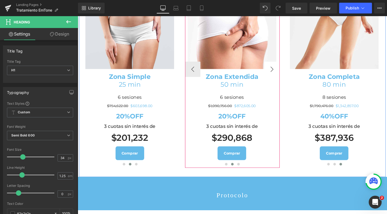
click at [276, 80] on button "›" at bounding box center [282, 72] width 16 height 16
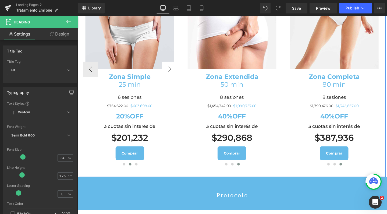
click at [169, 80] on button "›" at bounding box center [174, 72] width 16 height 16
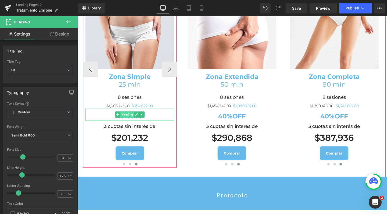
click at [122, 123] on span "Heading" at bounding box center [129, 119] width 14 height 6
click at [109, 126] on div at bounding box center [132, 124] width 93 height 1
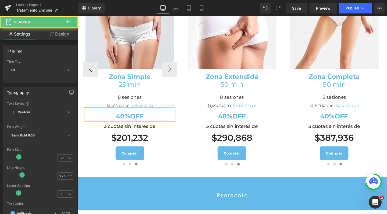
click at [121, 125] on strong "40%OFF" at bounding box center [132, 121] width 29 height 8
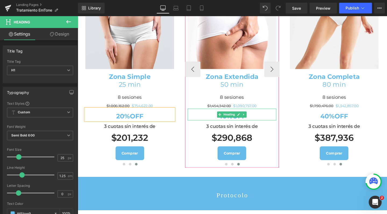
click at [222, 125] on h1 "40%OFF" at bounding box center [239, 121] width 93 height 8
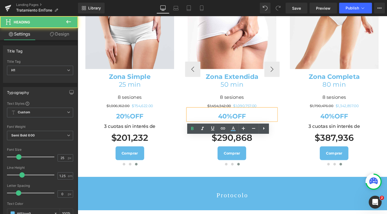
click at [220, 125] on h1 "40%OFF" at bounding box center [239, 121] width 93 height 8
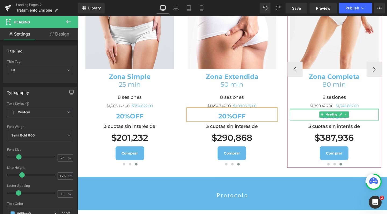
click at [333, 115] on div at bounding box center [347, 113] width 93 height 1
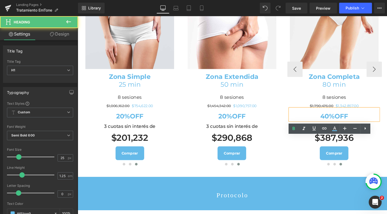
click at [324, 125] on h1 "40%OFF" at bounding box center [347, 121] width 93 height 8
click at [333, 125] on strong "40%OFF" at bounding box center [347, 121] width 29 height 8
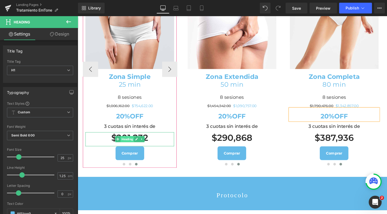
click at [124, 149] on span "Heading" at bounding box center [129, 145] width 14 height 6
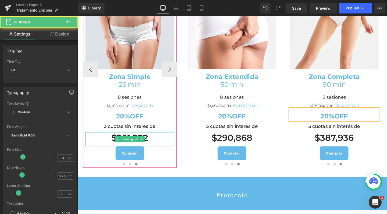
click at [149, 150] on h1 "$201,232" at bounding box center [132, 144] width 93 height 12
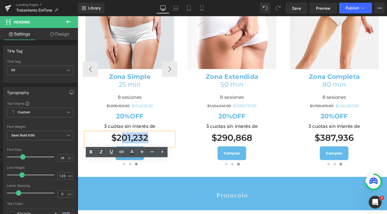
drag, startPoint x: 149, startPoint y: 172, endPoint x: 121, endPoint y: 172, distance: 27.1
click at [121, 150] on h1 "$201,232" at bounding box center [132, 144] width 93 height 12
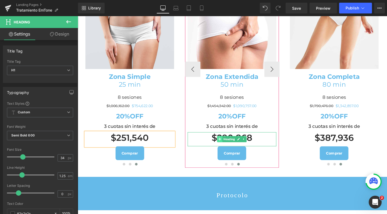
click at [224, 149] on span at bounding box center [227, 145] width 6 height 6
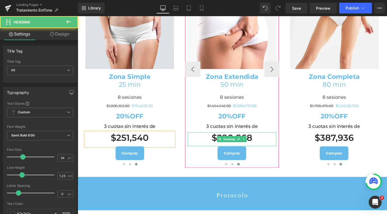
click at [221, 150] on h1 "$290,868" at bounding box center [239, 144] width 93 height 12
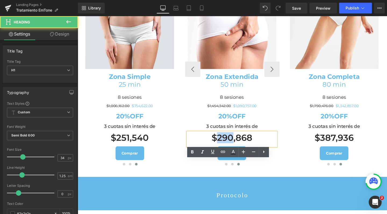
drag, startPoint x: 222, startPoint y: 172, endPoint x: 239, endPoint y: 172, distance: 17.5
click at [239, 150] on h1 "$290,868" at bounding box center [239, 144] width 93 height 12
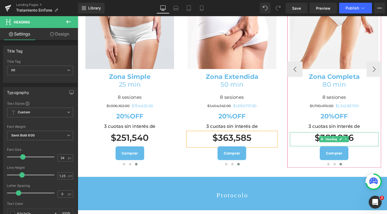
click at [338, 150] on h1 "$387,936" at bounding box center [347, 144] width 93 height 12
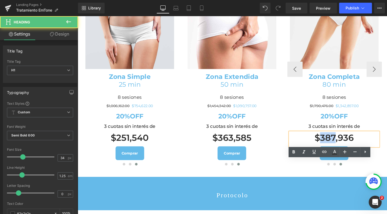
drag, startPoint x: 253, startPoint y: 154, endPoint x: 267, endPoint y: 155, distance: 14.0
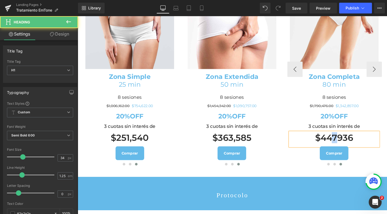
click at [360, 150] on h1 "$447936" at bounding box center [347, 144] width 93 height 12
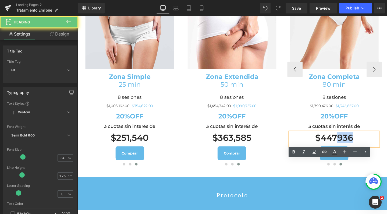
drag, startPoint x: 365, startPoint y: 172, endPoint x: 347, endPoint y: 172, distance: 18.0
click at [347, 150] on h1 "$447936" at bounding box center [347, 144] width 93 height 12
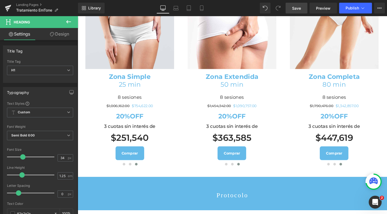
click at [302, 5] on link "Save" at bounding box center [296, 8] width 22 height 11
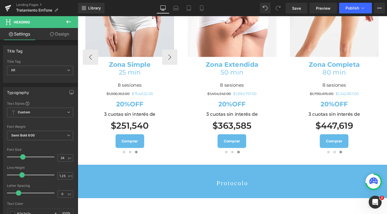
scroll to position [665, 0]
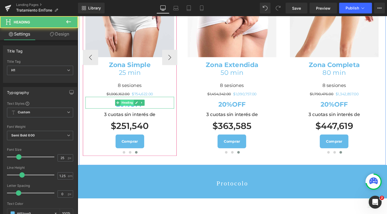
click at [123, 113] on div "20%OFF Heading" at bounding box center [132, 107] width 93 height 12
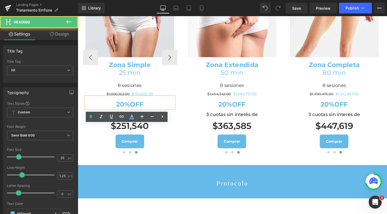
click at [109, 113] on h1 "20%OFF" at bounding box center [132, 108] width 93 height 8
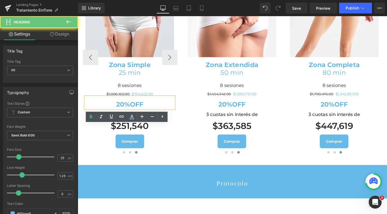
click at [125, 113] on strong "20%OFF" at bounding box center [132, 108] width 29 height 8
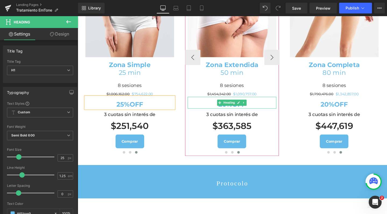
click at [236, 113] on strong "20%OFF" at bounding box center [239, 108] width 29 height 8
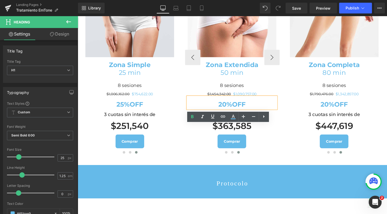
click at [218, 113] on h1 "20%OFF" at bounding box center [239, 108] width 93 height 8
click at [231, 113] on strong "20%OFF" at bounding box center [239, 108] width 29 height 8
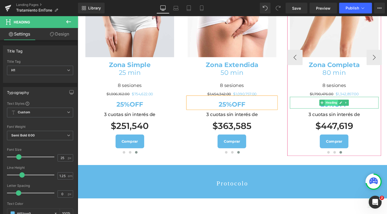
click at [337, 110] on span "Heading" at bounding box center [344, 107] width 14 height 6
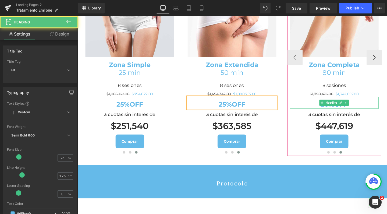
click at [320, 113] on h1 "20%OFF" at bounding box center [347, 108] width 93 height 8
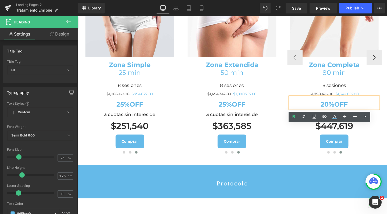
click at [337, 113] on strong "20%OFF" at bounding box center [347, 108] width 29 height 8
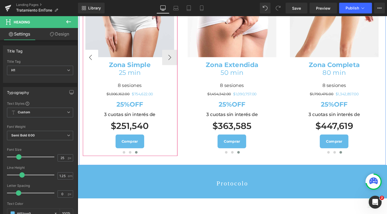
click at [88, 67] on button "‹" at bounding box center [91, 59] width 16 height 16
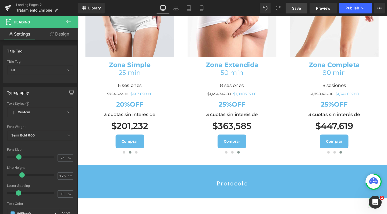
click at [298, 8] on span "Save" at bounding box center [296, 8] width 9 height 6
click at [353, 7] on span "Publish" at bounding box center [351, 8] width 13 height 4
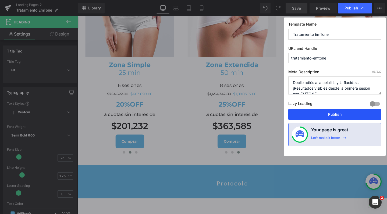
click at [326, 114] on button "Publish" at bounding box center [334, 114] width 93 height 11
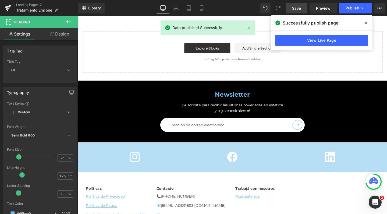
scroll to position [1619, 0]
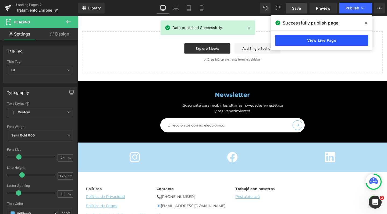
click at [315, 39] on link "View Live Page" at bounding box center [321, 40] width 93 height 11
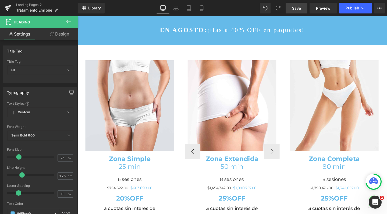
scroll to position [546, 0]
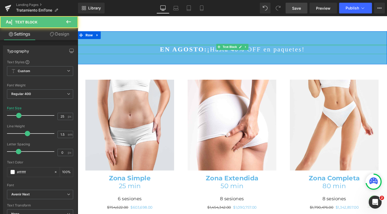
click at [194, 47] on div at bounding box center [240, 46] width 325 height 1
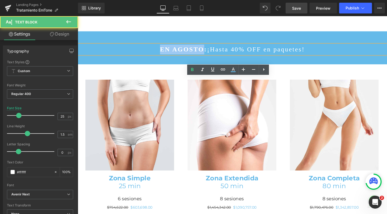
drag, startPoint x: 213, startPoint y: 83, endPoint x: 184, endPoint y: 83, distance: 29.0
click at [184, 56] on p "EN AGOSTO: ¡Hasta 40% OFF en paquetes!" at bounding box center [240, 51] width 325 height 10
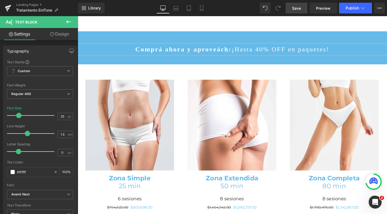
click at [234, 55] on strong "Comprá ahora y aproveách:" at bounding box center [188, 50] width 101 height 7
click at [240, 56] on p "Comprá ahora y aprovechá ¡Hasta 40% OFF en paquetes!" at bounding box center [240, 51] width 325 height 10
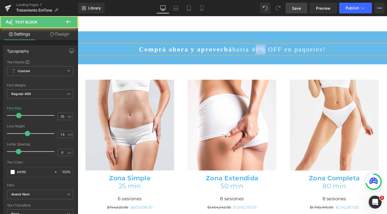
drag, startPoint x: 252, startPoint y: 82, endPoint x: 256, endPoint y: 82, distance: 3.8
click at [256, 56] on p "Comprá ahora y aprovechá hasta 40% OFF en paquetes!" at bounding box center [240, 51] width 325 height 10
click at [170, 56] on p "Comprá ahora y aprovechá hasta 25% OFF en paquetes!" at bounding box center [240, 51] width 325 height 10
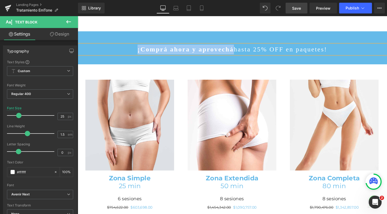
drag, startPoint x: 164, startPoint y: 83, endPoint x: 236, endPoint y: 83, distance: 71.5
click at [236, 56] on p "¡Comprá ahora y aprovechá hasta 25% OFF en paquetes!" at bounding box center [240, 51] width 325 height 10
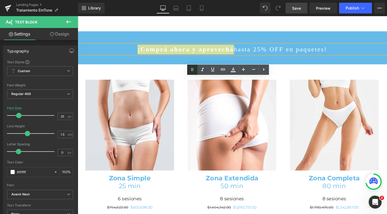
click at [195, 68] on icon at bounding box center [192, 69] width 6 height 6
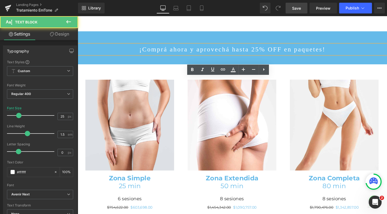
click at [290, 56] on p "¡Comprá ahora y aprovechá hasta 25% OFF en paquetes!" at bounding box center [240, 51] width 325 height 10
click at [315, 56] on p "¡Comprá ahora y aprovechá hasta 25% OFF en paquetes!" at bounding box center [240, 51] width 325 height 10
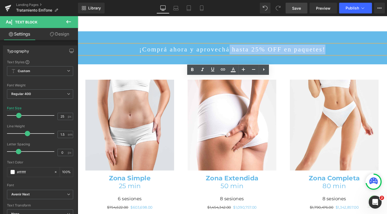
drag, startPoint x: 313, startPoint y: 82, endPoint x: 236, endPoint y: 84, distance: 77.1
click at [236, 56] on p "¡Comprá ahora y aprovechá hasta 25% OFF en paquetes!" at bounding box center [240, 51] width 325 height 10
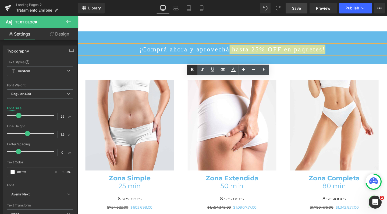
click at [191, 67] on icon at bounding box center [192, 69] width 6 height 6
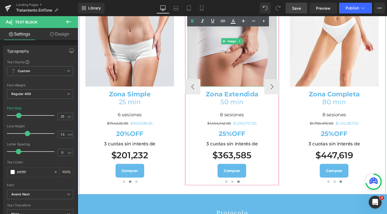
scroll to position [640, 0]
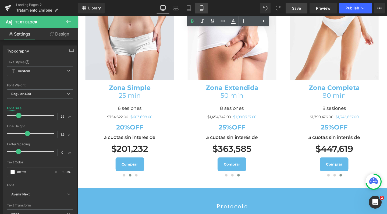
click at [201, 8] on icon at bounding box center [201, 7] width 5 height 5
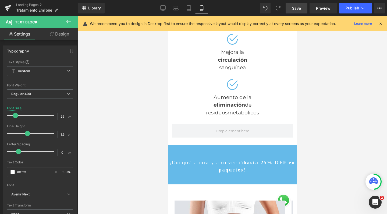
scroll to position [3031, 124]
click at [251, 159] on p "¡Comprá ahora y aprovechá hasta 25% OFF en paquetes!" at bounding box center [232, 166] width 129 height 15
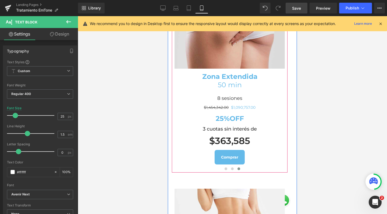
scroll to position [1146, 0]
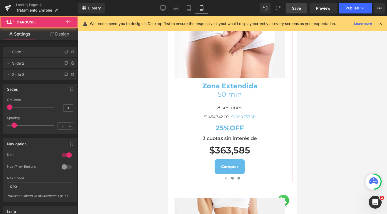
click at [231, 176] on span at bounding box center [232, 177] width 3 height 3
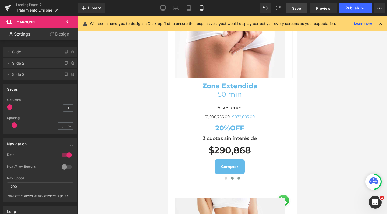
click at [236, 175] on button at bounding box center [238, 177] width 6 height 5
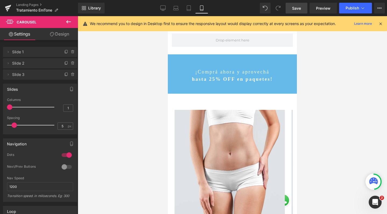
scroll to position [770, 0]
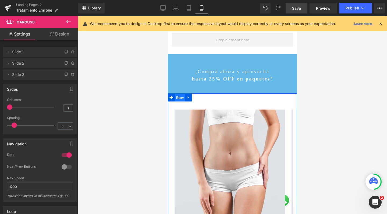
click at [179, 93] on span "Row" at bounding box center [180, 97] width 10 height 8
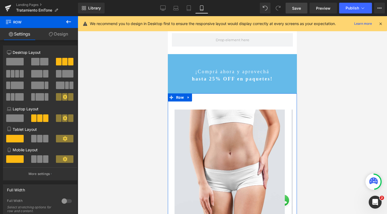
click at [65, 37] on link "Design" at bounding box center [58, 34] width 39 height 12
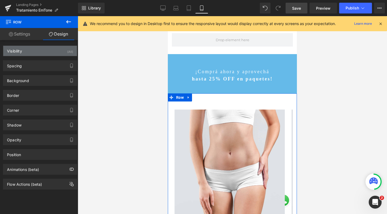
click at [26, 50] on div "Visibility (All)" at bounding box center [40, 51] width 74 height 10
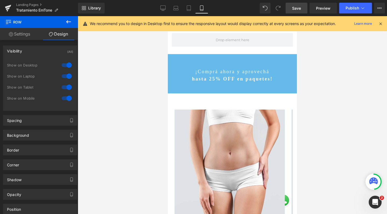
click at [300, 8] on span "Save" at bounding box center [296, 8] width 9 height 6
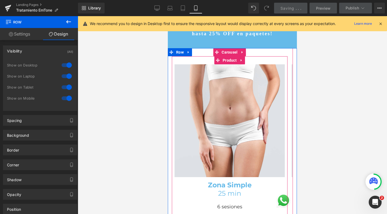
scroll to position [822, 0]
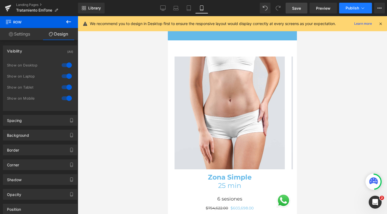
click at [345, 3] on button "Publish" at bounding box center [355, 8] width 33 height 11
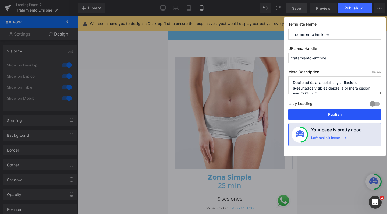
click at [319, 115] on button "Publish" at bounding box center [334, 114] width 93 height 11
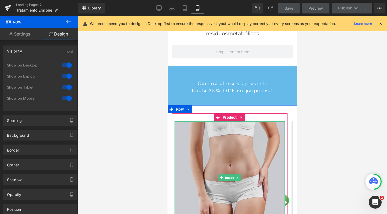
scroll to position [758, 0]
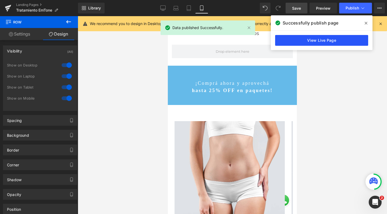
click at [320, 42] on link "View Live Page" at bounding box center [321, 40] width 93 height 11
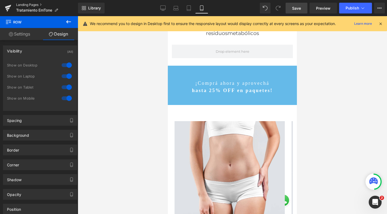
click at [30, 3] on link "Landing Pages" at bounding box center [47, 5] width 62 height 4
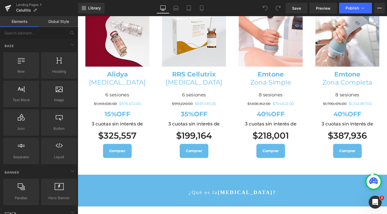
scroll to position [215, 0]
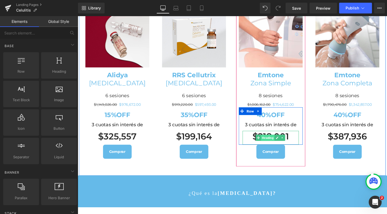
click at [274, 141] on span "Heading" at bounding box center [277, 144] width 14 height 6
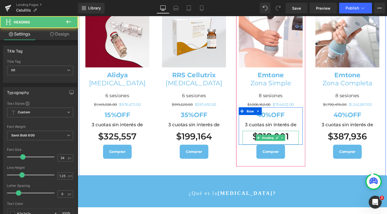
click at [271, 139] on h1 "$218,001" at bounding box center [280, 142] width 59 height 12
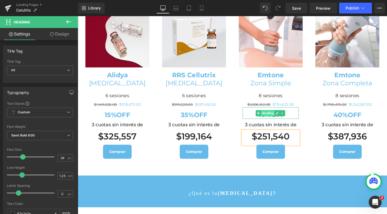
click at [270, 120] on span "Heading" at bounding box center [277, 118] width 14 height 6
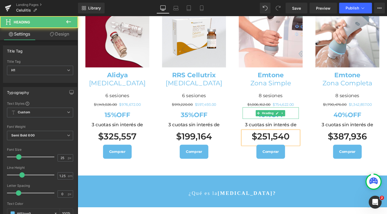
click at [253, 117] on h1 "40%OFF" at bounding box center [280, 120] width 59 height 8
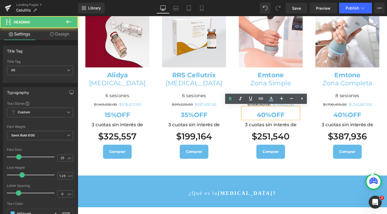
click at [271, 119] on strong "40%OFF" at bounding box center [280, 120] width 29 height 8
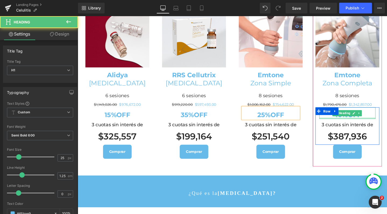
click at [353, 122] on div at bounding box center [360, 122] width 59 height 1
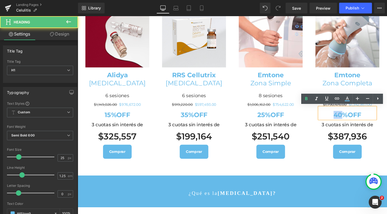
drag, startPoint x: 352, startPoint y: 118, endPoint x: 344, endPoint y: 118, distance: 8.9
click at [347, 118] on strong "40%OFF" at bounding box center [361, 120] width 29 height 8
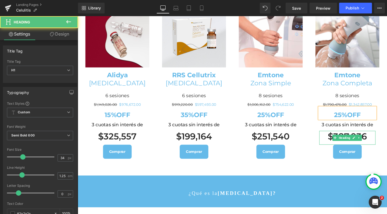
click at [347, 138] on h1 "$387,936" at bounding box center [360, 142] width 59 height 12
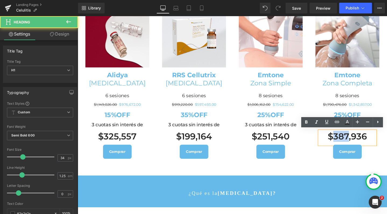
drag, startPoint x: 342, startPoint y: 139, endPoint x: 358, endPoint y: 140, distance: 15.9
click at [358, 140] on h1 "$387,936" at bounding box center [360, 142] width 59 height 12
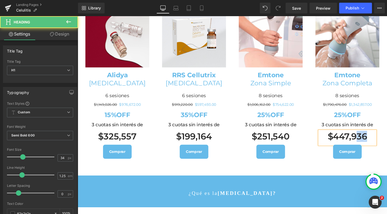
drag, startPoint x: 382, startPoint y: 140, endPoint x: 365, endPoint y: 141, distance: 17.2
click at [365, 141] on h1 "$447,936" at bounding box center [360, 142] width 59 height 12
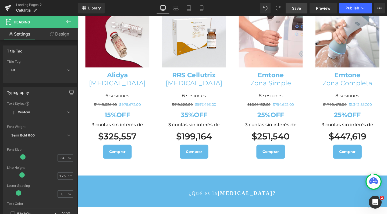
click at [293, 8] on span "Save" at bounding box center [296, 8] width 9 height 6
click at [297, 8] on span "Save" at bounding box center [296, 8] width 9 height 6
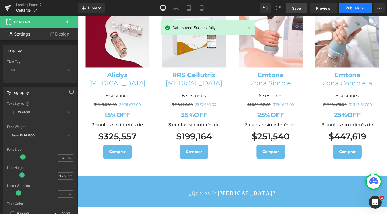
click at [347, 8] on span "Publish" at bounding box center [351, 8] width 13 height 4
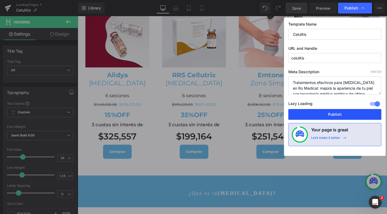
click at [325, 113] on button "Publish" at bounding box center [334, 114] width 93 height 11
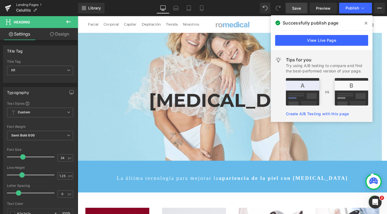
click at [28, 4] on link "Landing Pages" at bounding box center [47, 5] width 62 height 4
